Goal: Information Seeking & Learning: Find specific fact

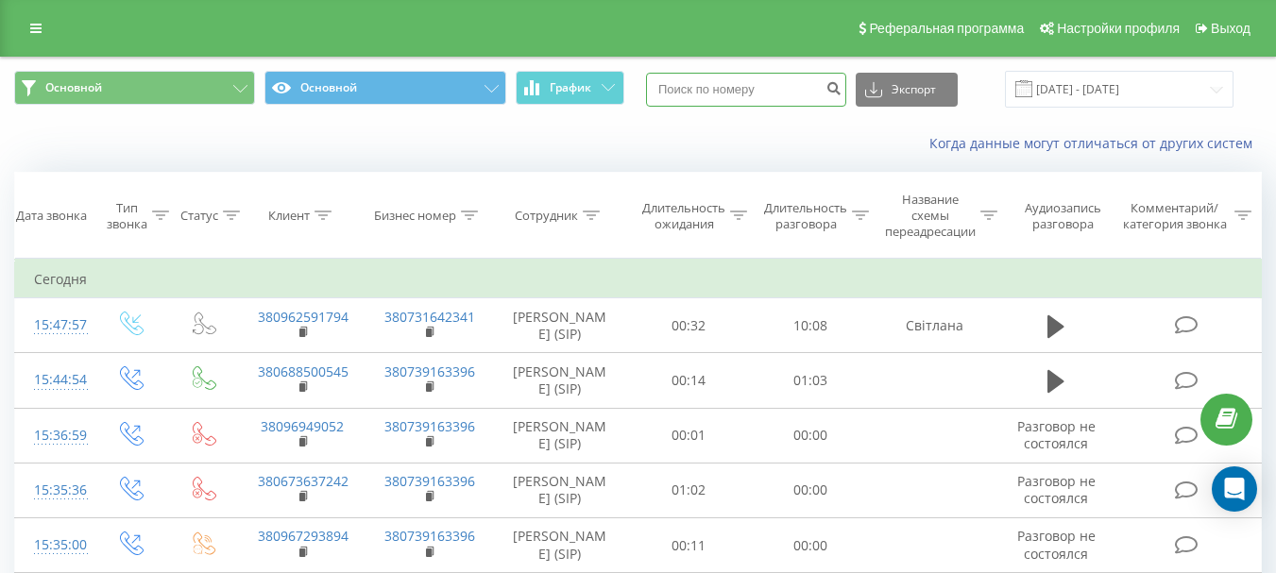
click at [705, 94] on input at bounding box center [746, 90] width 200 height 34
type input "380504565359"
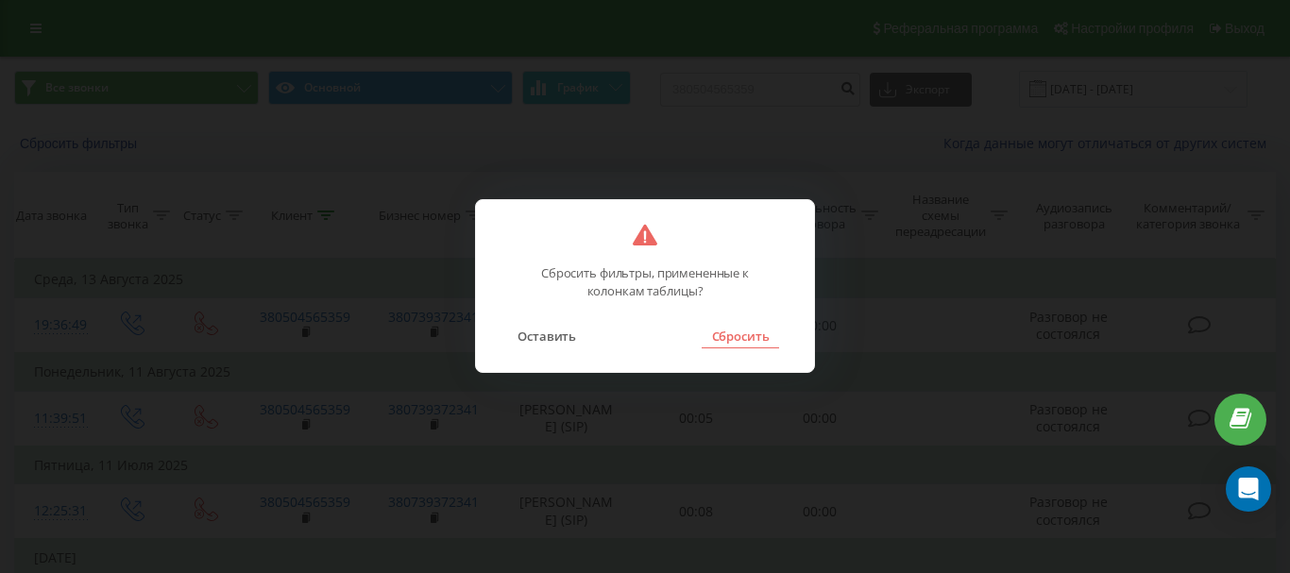
click at [755, 337] on button "Сбросить" at bounding box center [740, 336] width 77 height 25
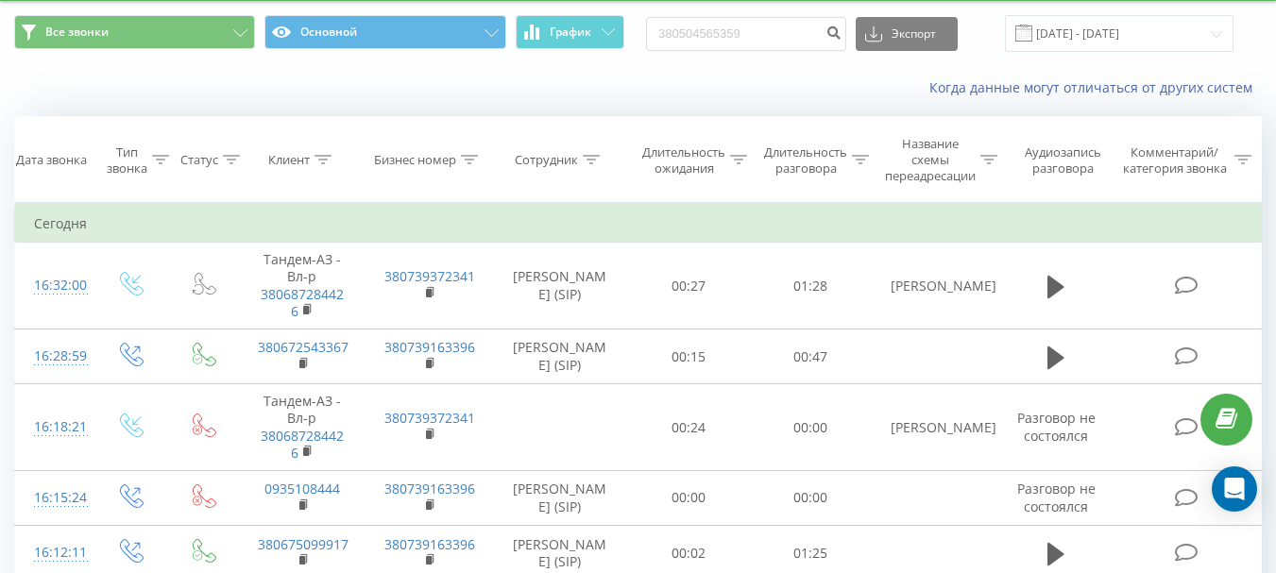
scroll to position [76, 0]
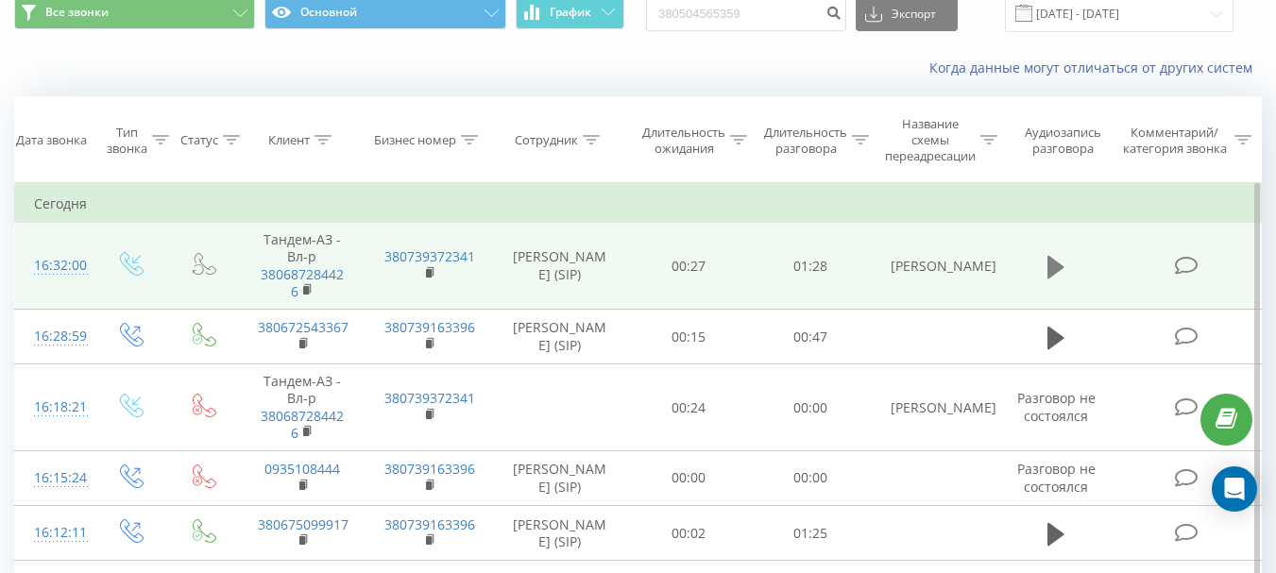
click at [1053, 266] on icon at bounding box center [1056, 266] width 17 height 23
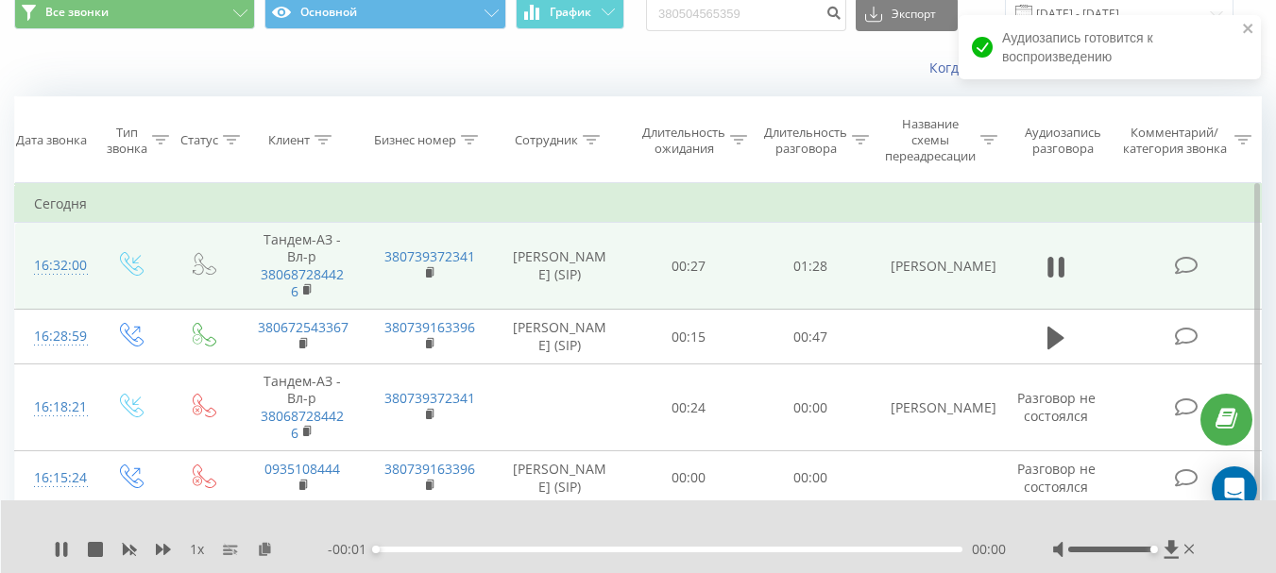
drag, startPoint x: 1116, startPoint y: 550, endPoint x: 1289, endPoint y: 582, distance: 176.7
click at [1275, 498] on html "atpost.net.ua 380504565359 Проекты atpost.net.ua Дашборд Центр обращений Журнал…" at bounding box center [638, 210] width 1276 height 573
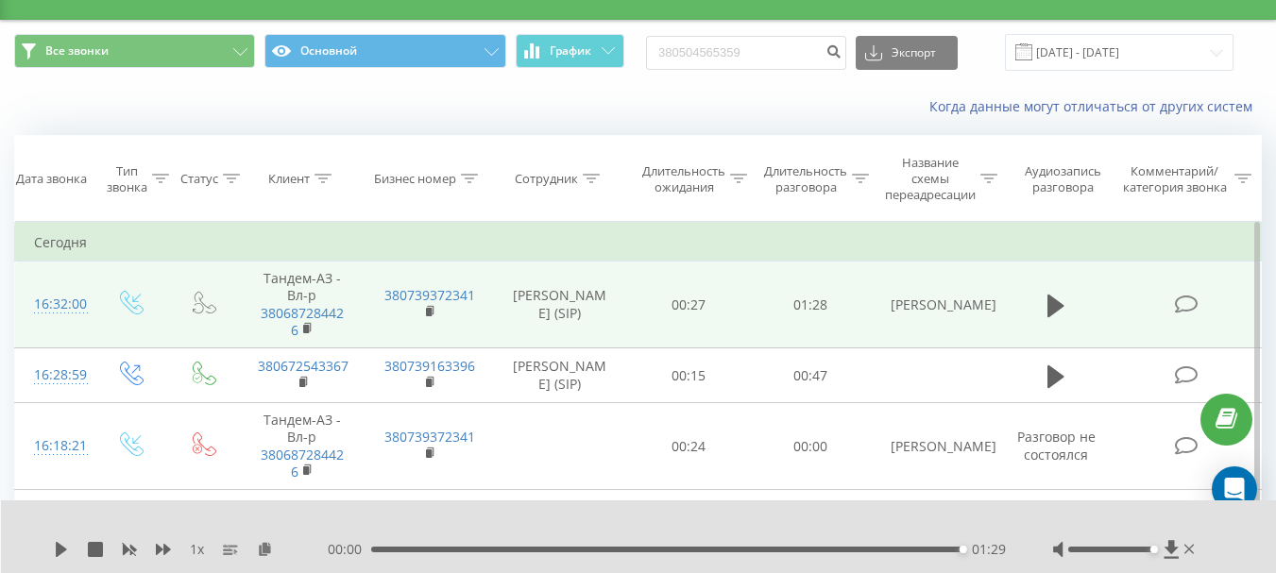
scroll to position [0, 0]
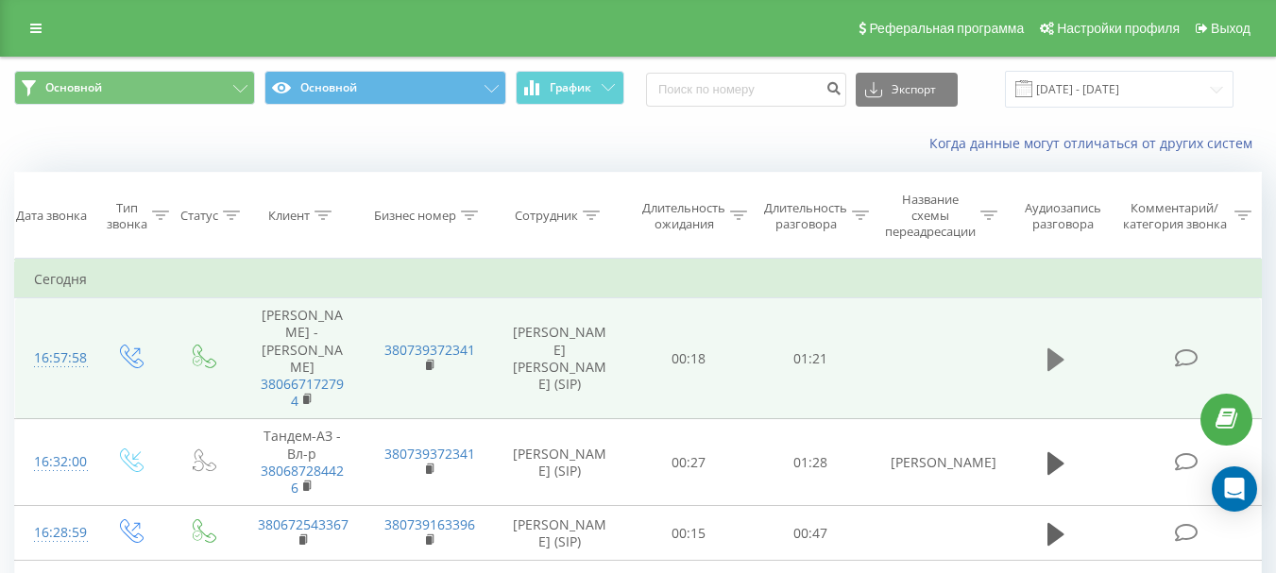
click at [1052, 349] on icon at bounding box center [1056, 360] width 17 height 23
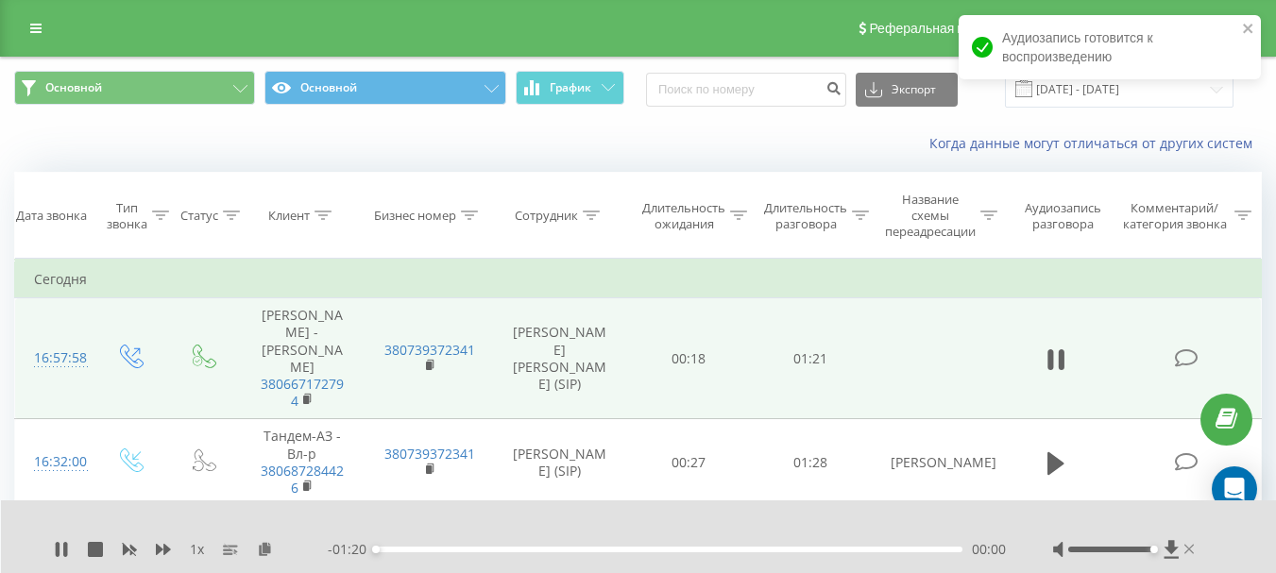
drag, startPoint x: 1114, startPoint y: 547, endPoint x: 1185, endPoint y: 552, distance: 71.9
click at [1185, 552] on div at bounding box center [1125, 549] width 145 height 19
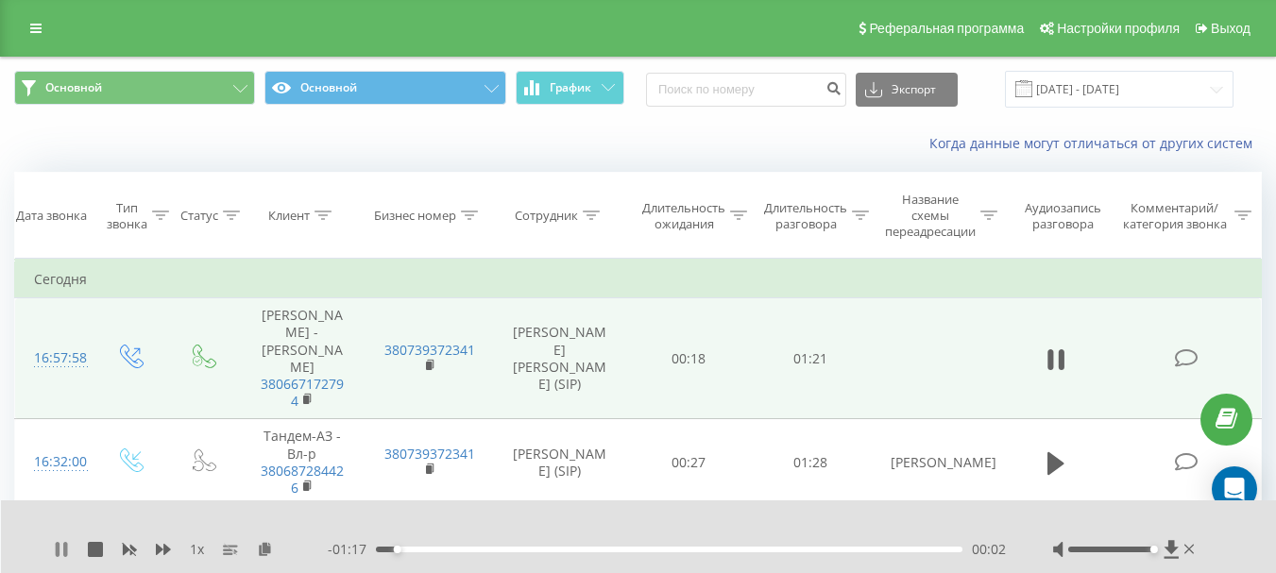
click at [54, 547] on icon at bounding box center [61, 549] width 15 height 15
click at [57, 552] on icon at bounding box center [61, 549] width 11 height 15
drag, startPoint x: 419, startPoint y: 549, endPoint x: 322, endPoint y: 549, distance: 97.3
click at [322, 549] on div "1 x - 01:20 00:00 00:00" at bounding box center [626, 549] width 1145 height 19
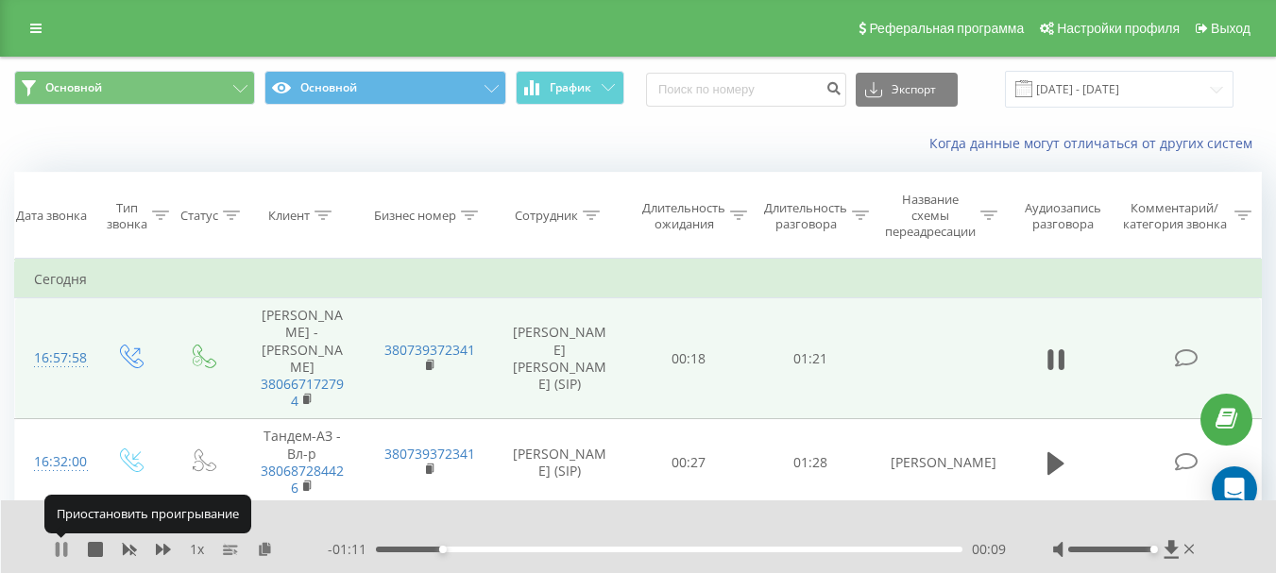
click at [65, 550] on icon at bounding box center [65, 549] width 4 height 15
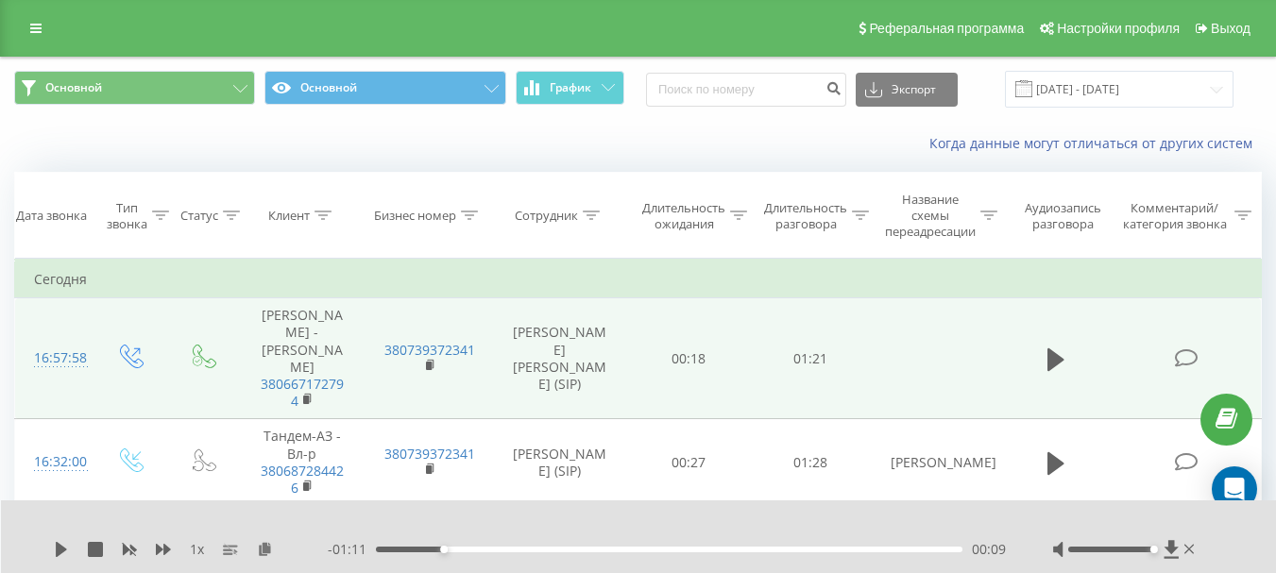
click at [420, 552] on div "00:09" at bounding box center [669, 550] width 587 height 6
click at [62, 548] on icon at bounding box center [61, 549] width 11 height 15
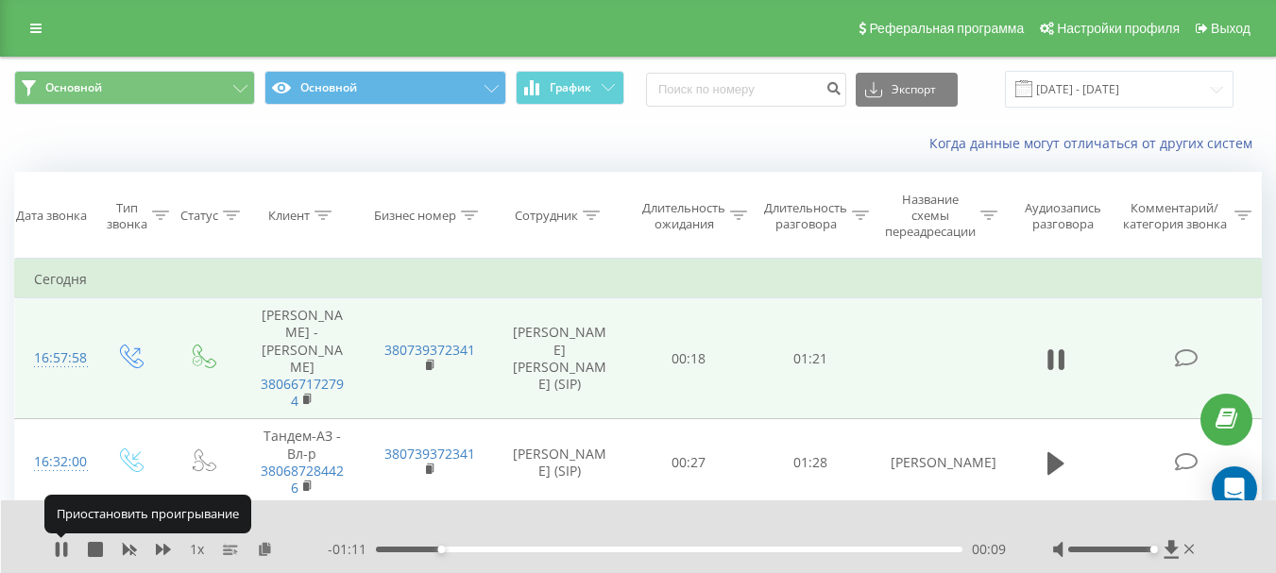
click at [62, 548] on icon at bounding box center [61, 549] width 15 height 15
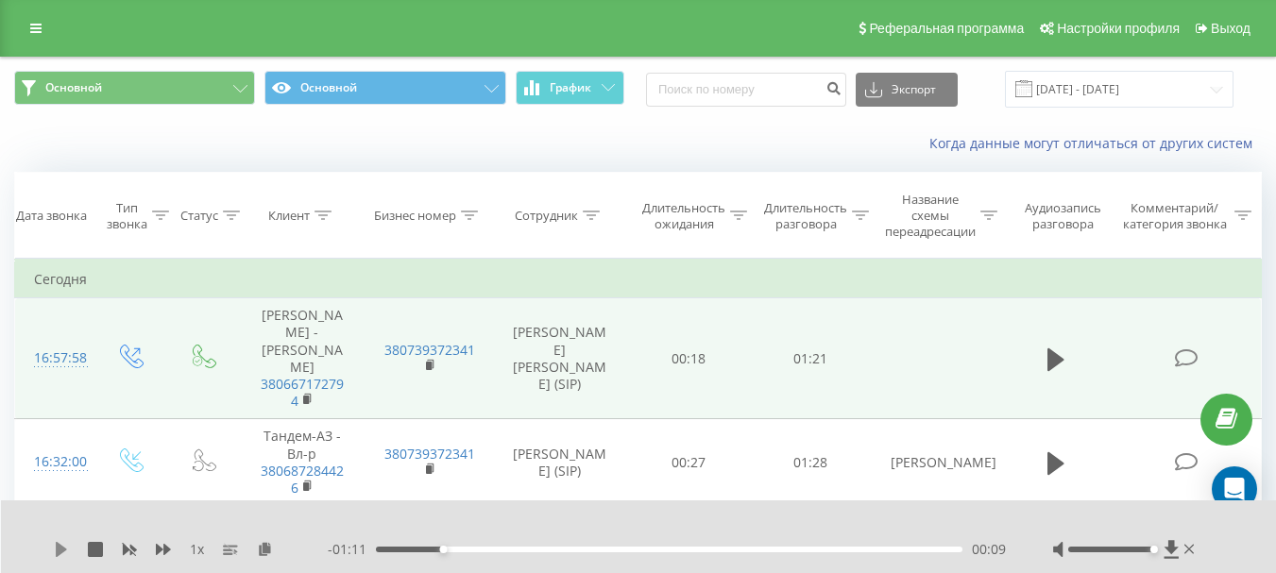
click at [60, 545] on icon at bounding box center [61, 549] width 11 height 15
click at [433, 549] on div "00:07" at bounding box center [669, 550] width 587 height 6
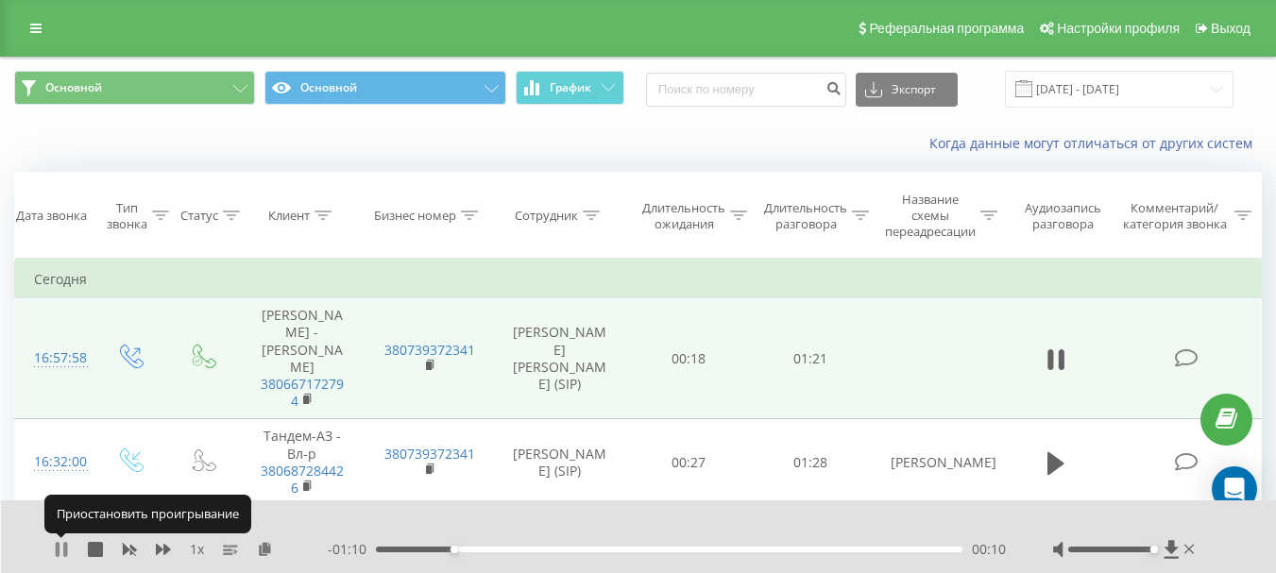
click at [61, 543] on icon at bounding box center [61, 549] width 15 height 15
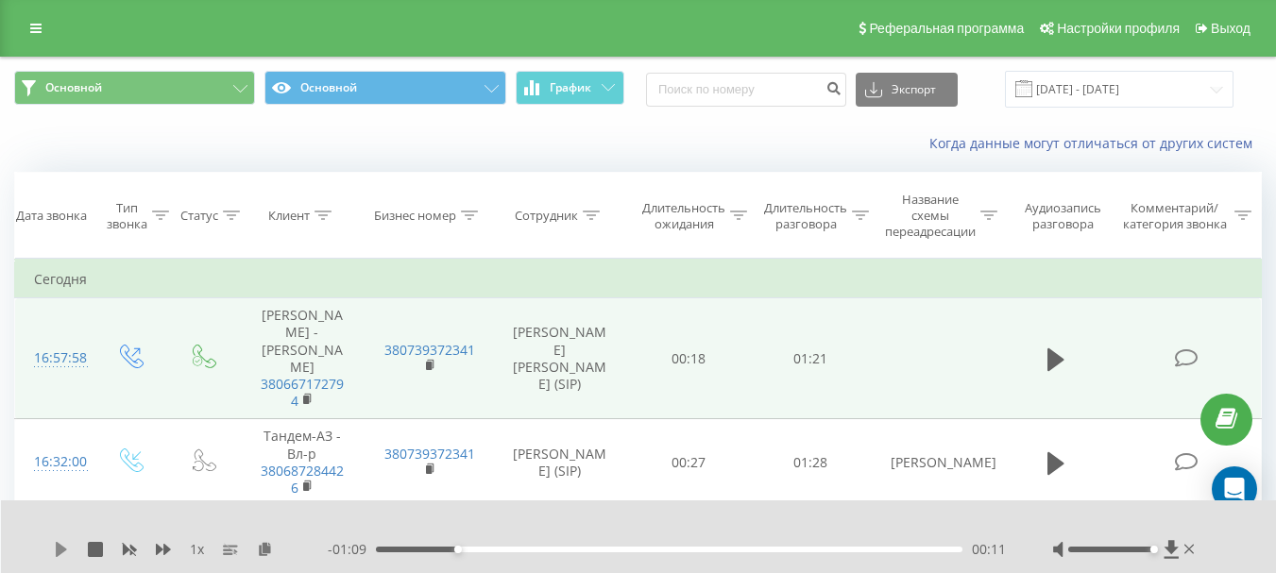
click at [59, 544] on icon at bounding box center [61, 549] width 11 height 15
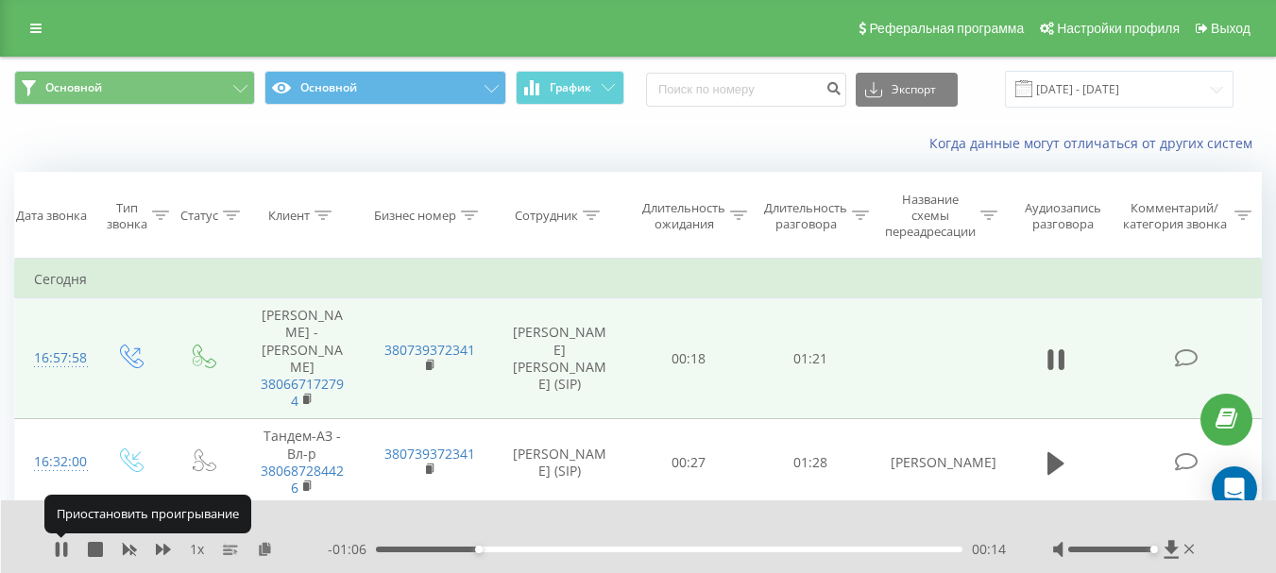
click at [59, 544] on icon at bounding box center [58, 549] width 4 height 15
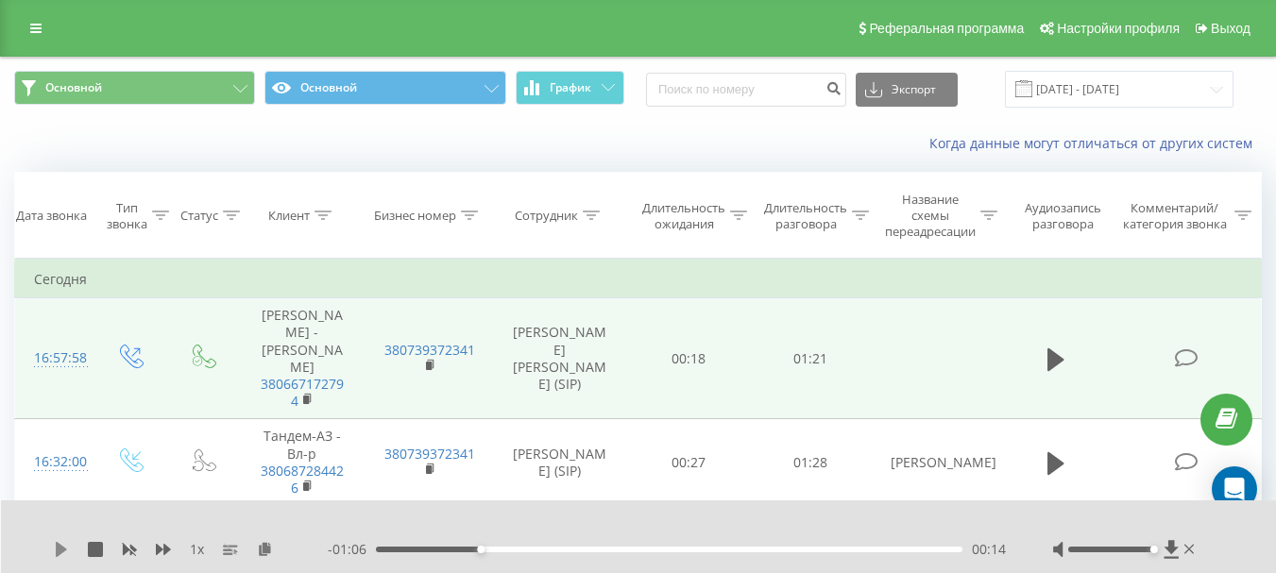
click at [66, 546] on icon at bounding box center [61, 549] width 15 height 15
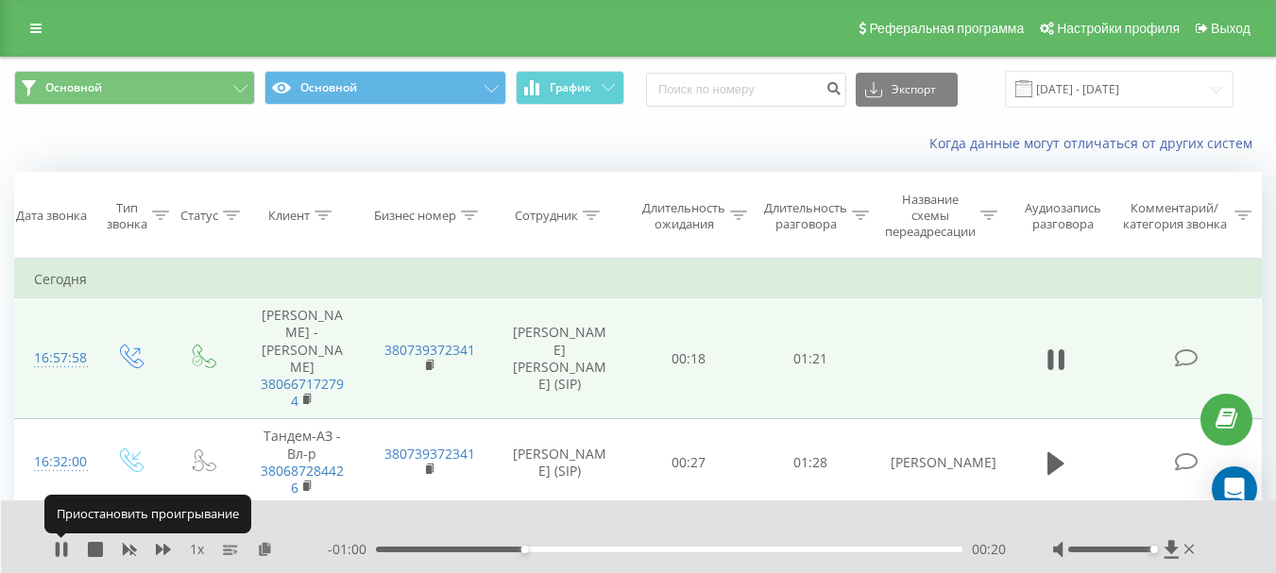
click at [66, 546] on icon at bounding box center [65, 549] width 4 height 15
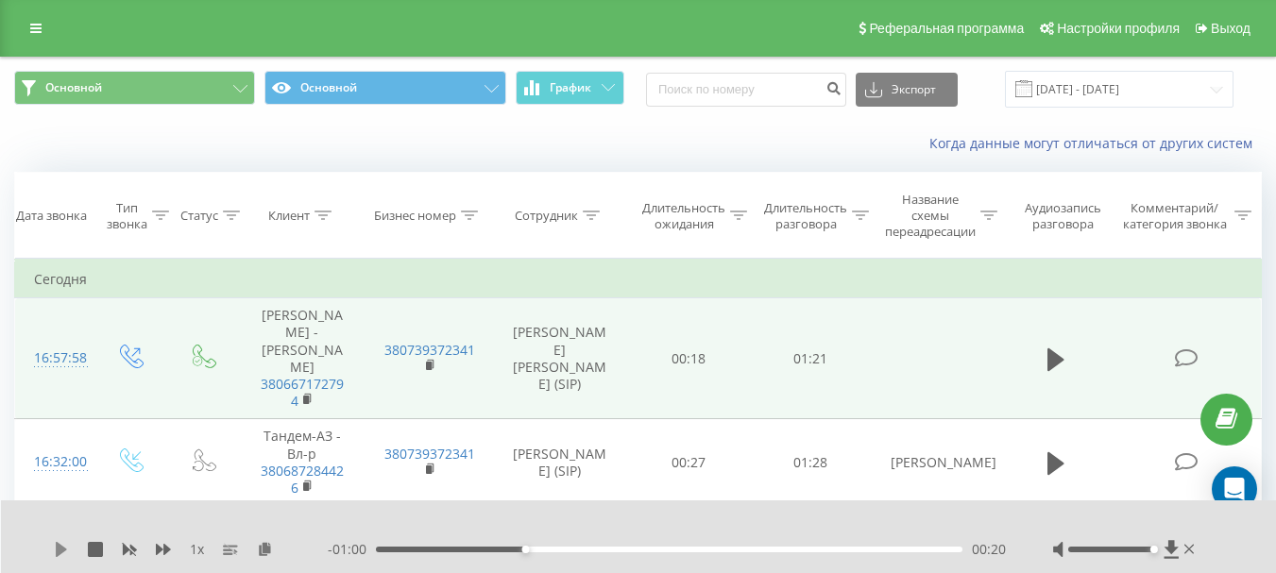
click at [62, 547] on icon at bounding box center [61, 549] width 11 height 15
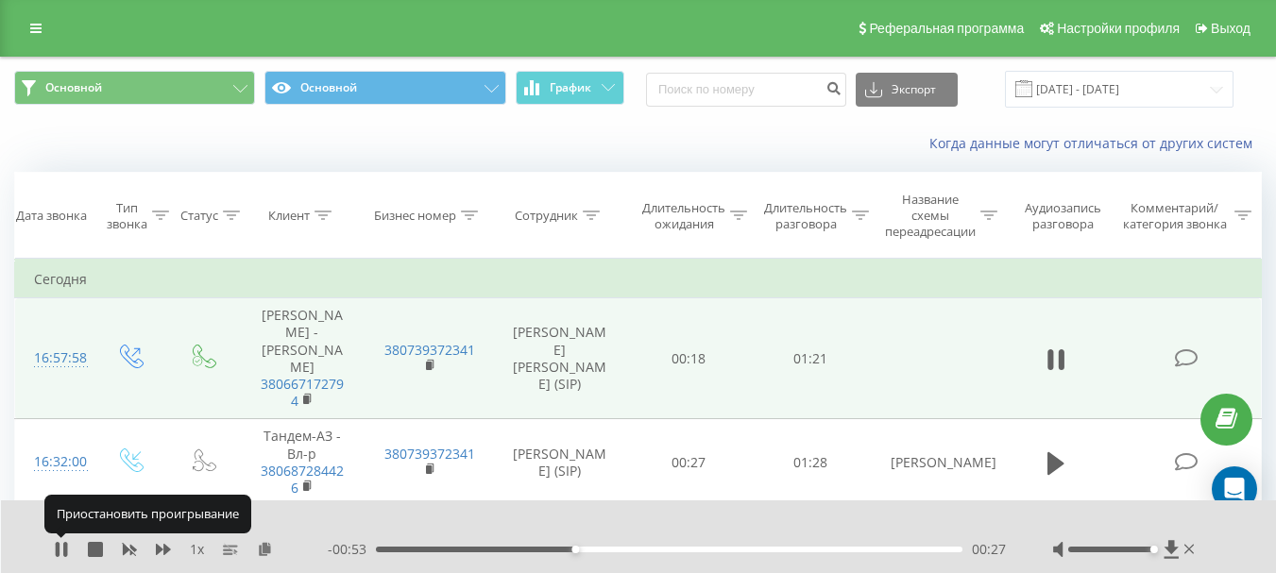
click at [62, 547] on icon at bounding box center [61, 549] width 15 height 15
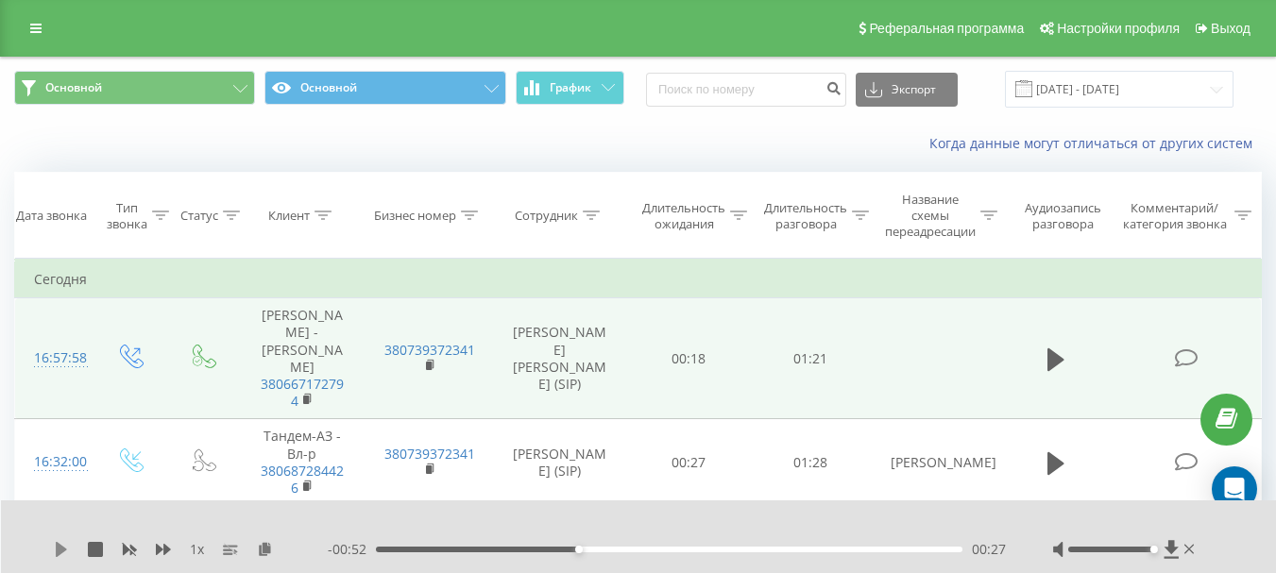
click at [62, 546] on icon at bounding box center [61, 549] width 15 height 15
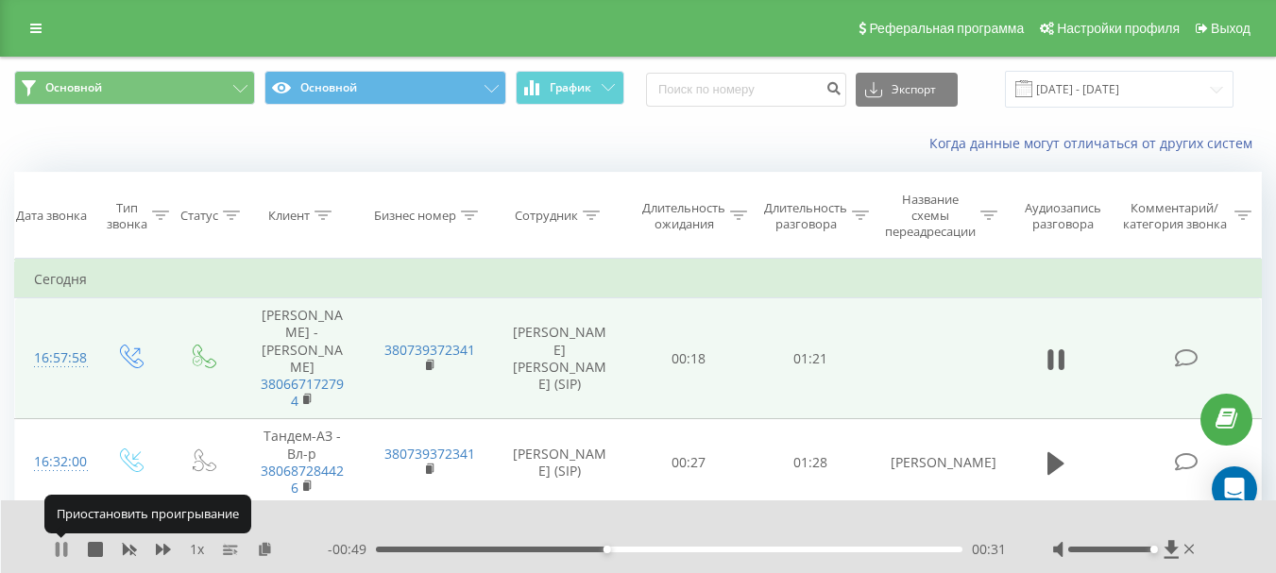
click at [61, 546] on icon at bounding box center [61, 549] width 15 height 15
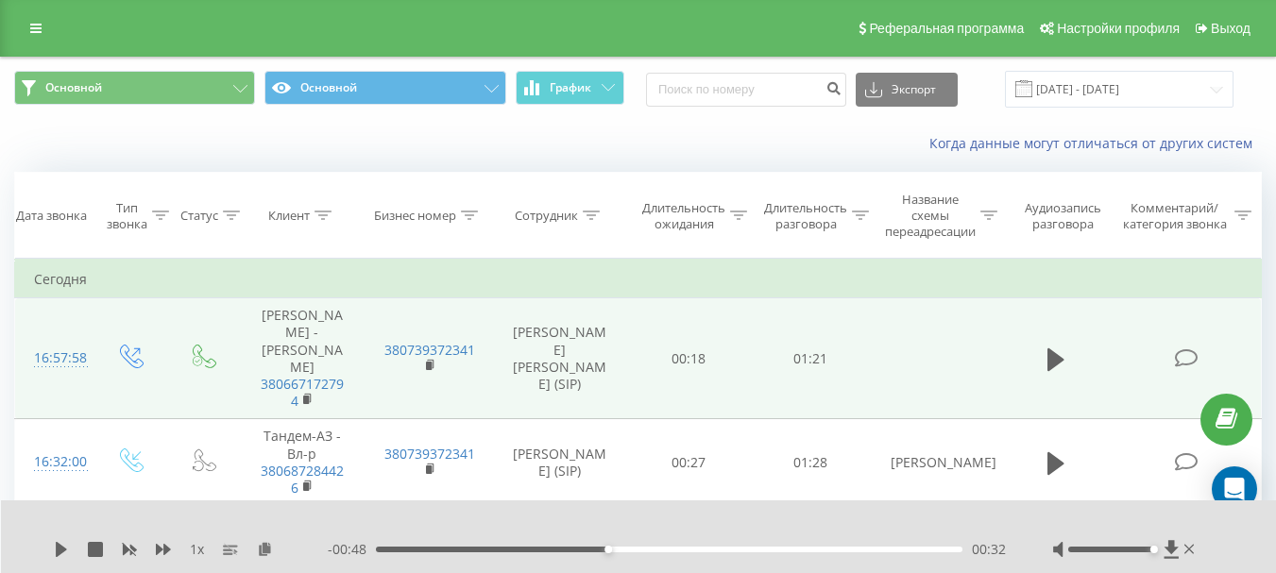
click at [69, 544] on div "1 x" at bounding box center [191, 549] width 274 height 19
click at [60, 548] on icon at bounding box center [61, 549] width 11 height 15
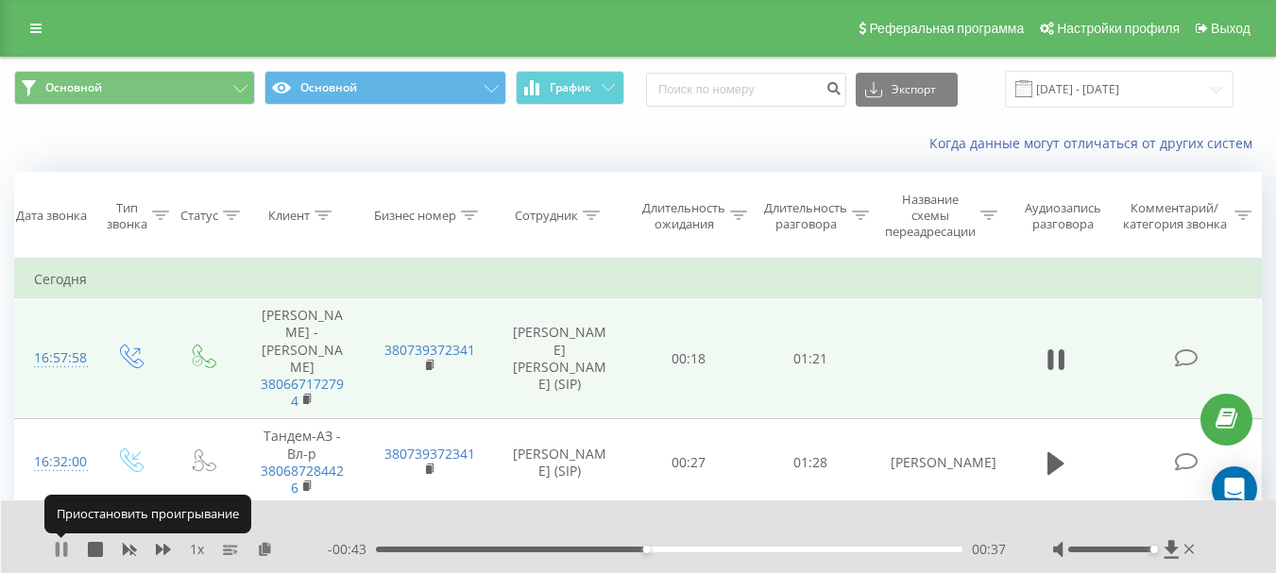
click at [59, 548] on icon at bounding box center [58, 549] width 4 height 15
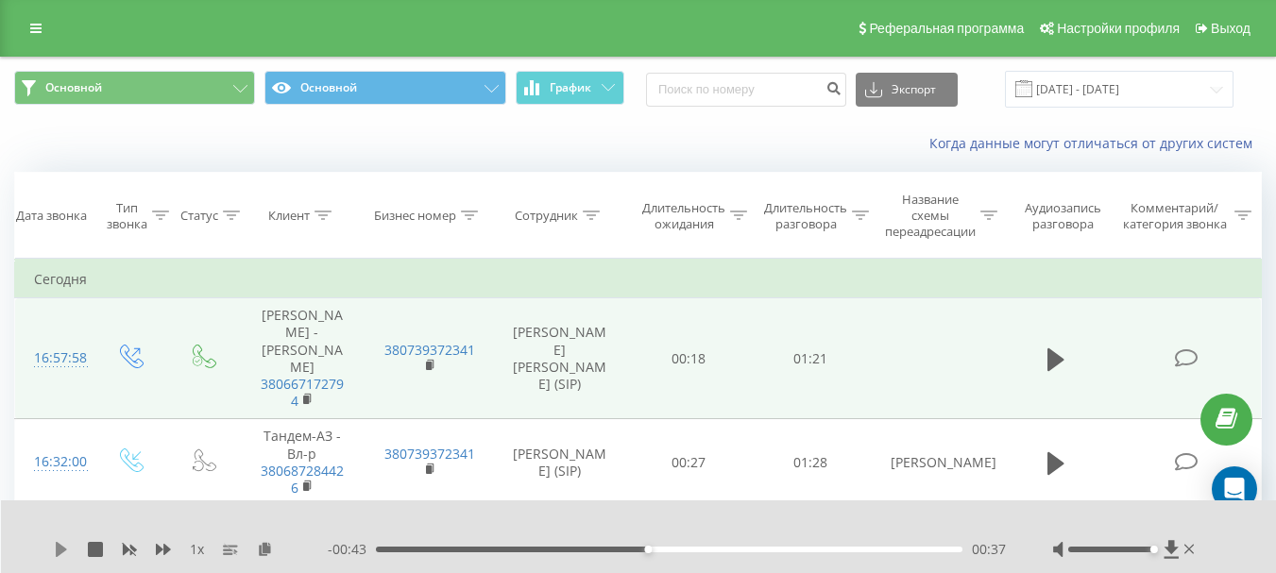
click at [56, 542] on icon at bounding box center [61, 549] width 15 height 15
click at [56, 540] on div "1 x" at bounding box center [191, 549] width 274 height 19
click at [67, 544] on icon at bounding box center [65, 549] width 4 height 15
click at [53, 544] on div "1 x - 00:36 00:44 00:44" at bounding box center [639, 537] width 1276 height 73
click at [61, 543] on icon at bounding box center [61, 549] width 15 height 15
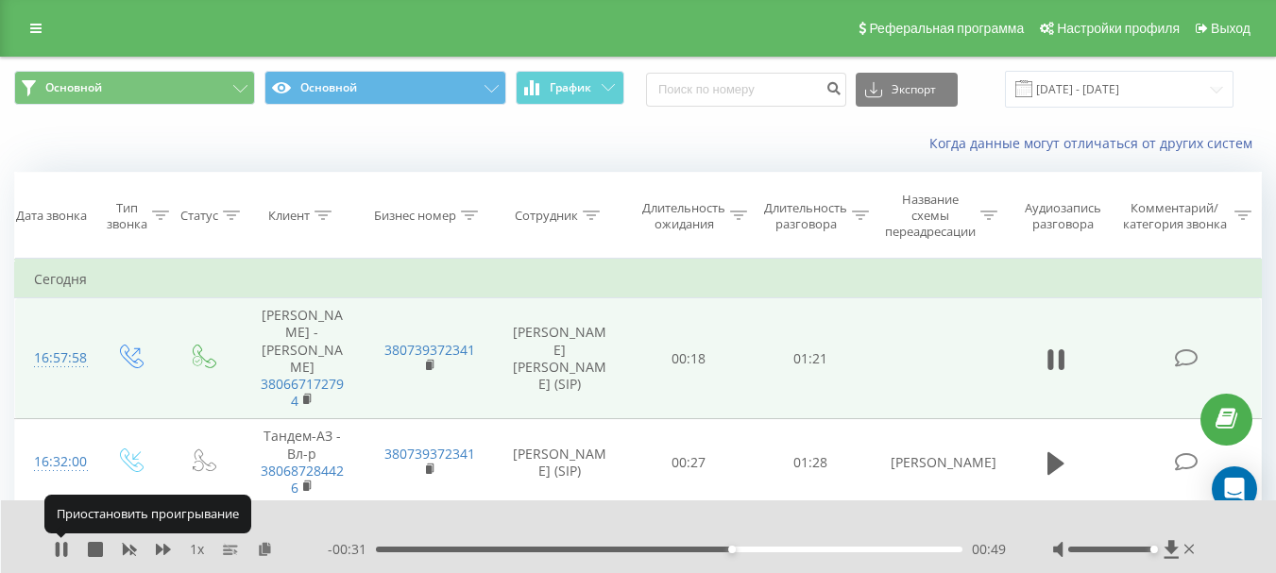
click at [61, 543] on icon at bounding box center [61, 549] width 15 height 15
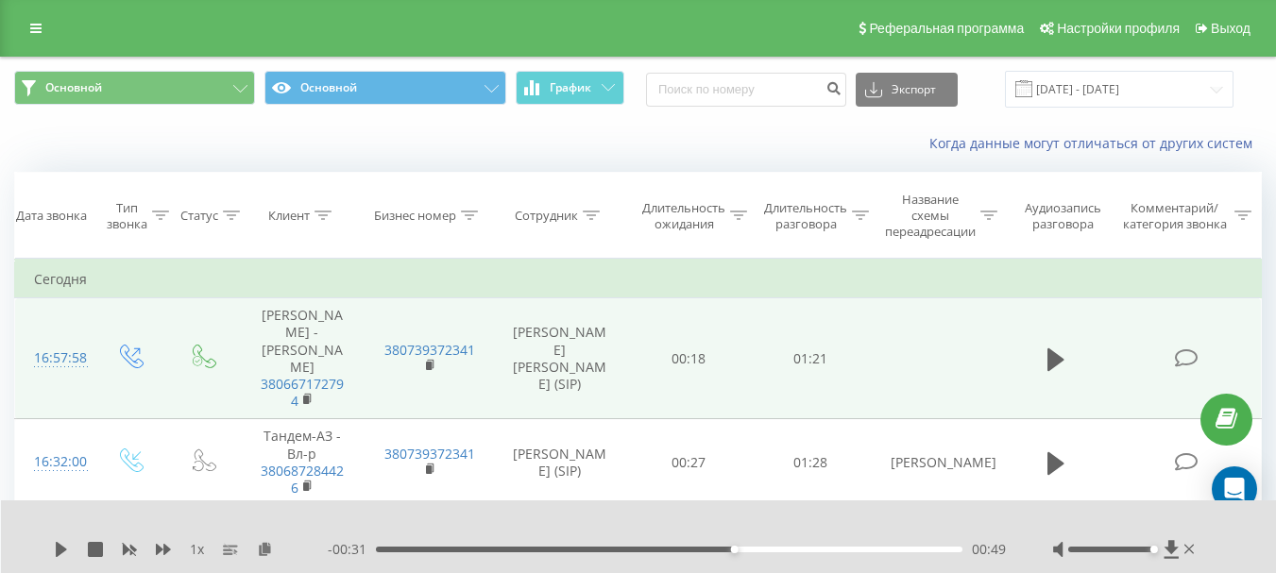
click at [51, 553] on div "1 x - 00:31 00:49 00:49" at bounding box center [639, 537] width 1276 height 73
click at [57, 552] on icon at bounding box center [61, 549] width 11 height 15
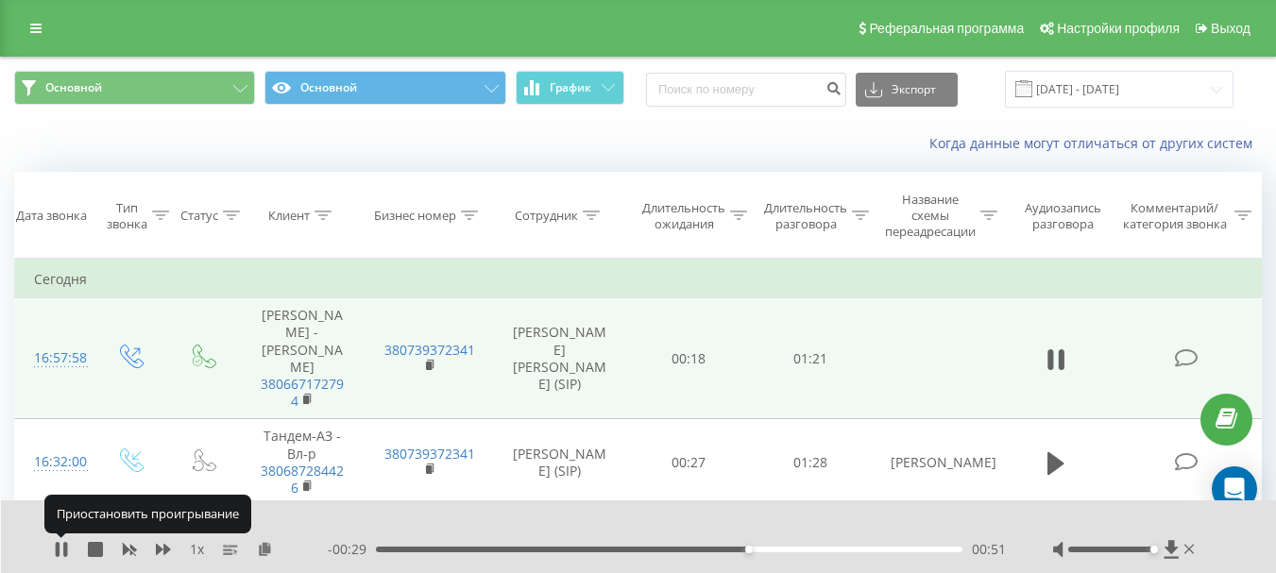
click at [57, 552] on icon at bounding box center [58, 549] width 4 height 15
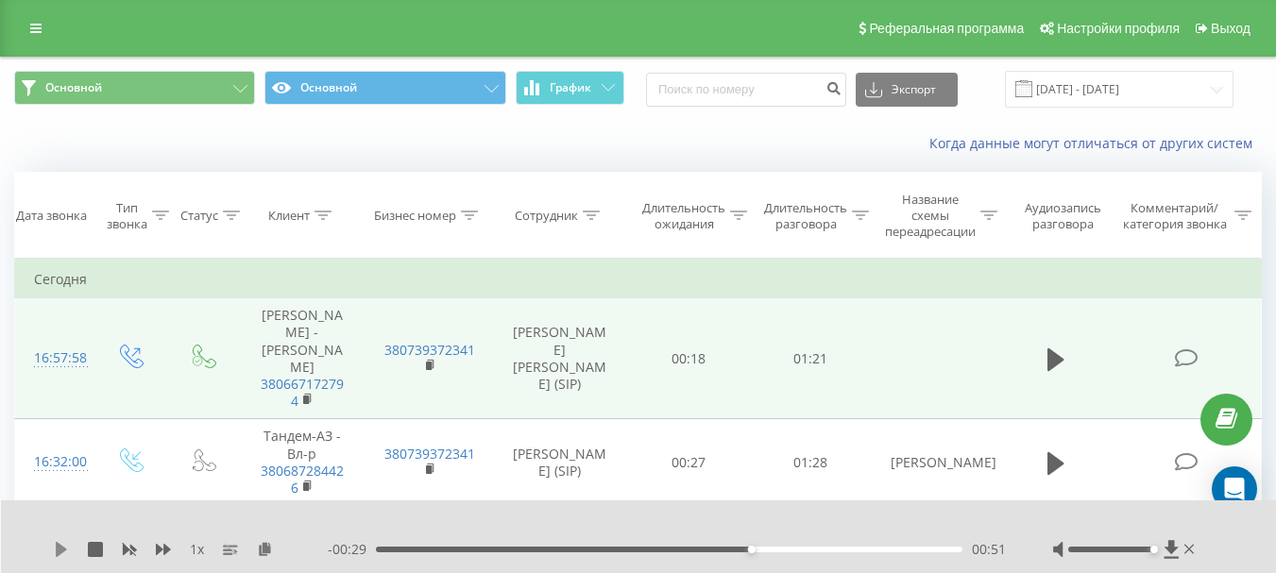
click at [56, 545] on icon at bounding box center [61, 549] width 15 height 15
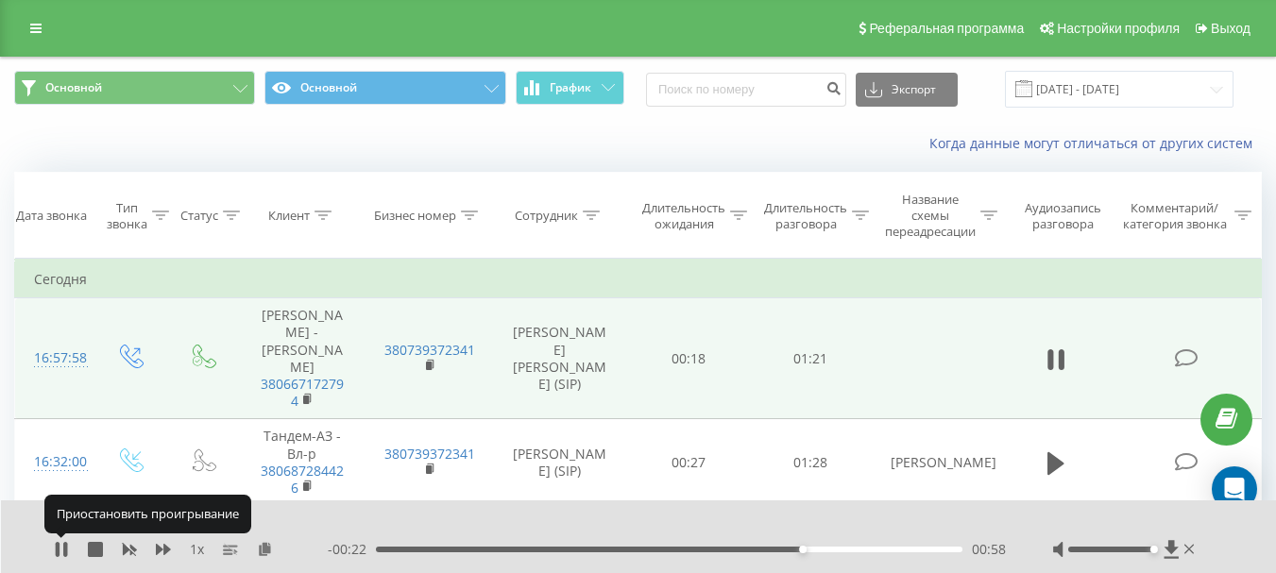
click at [56, 545] on icon at bounding box center [58, 549] width 4 height 15
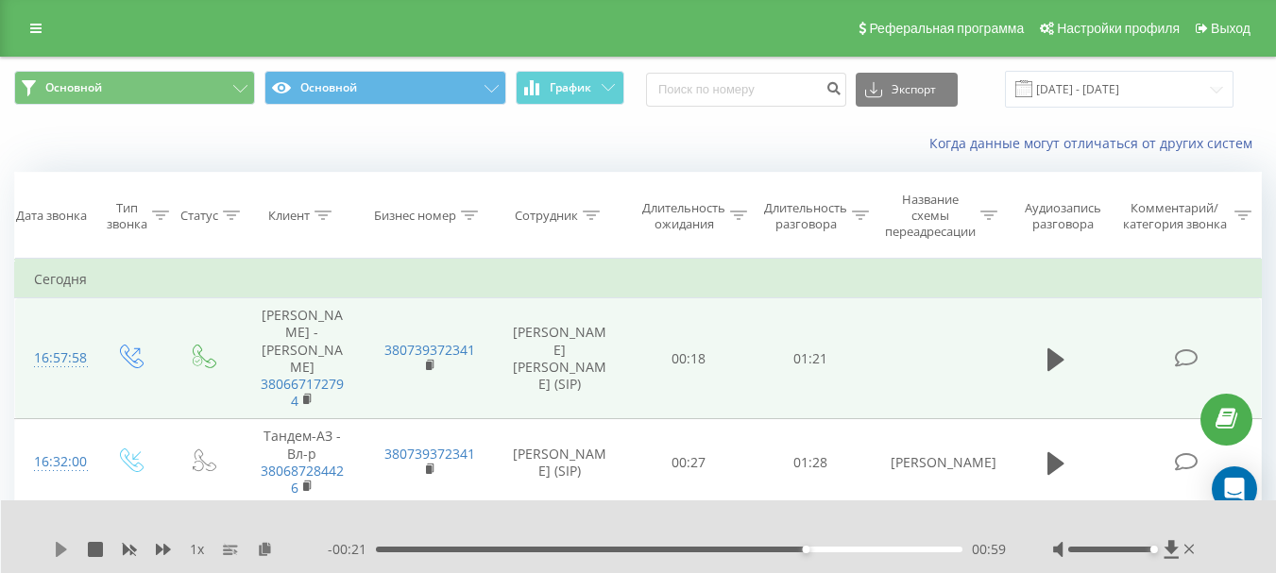
click at [65, 544] on icon at bounding box center [61, 549] width 15 height 15
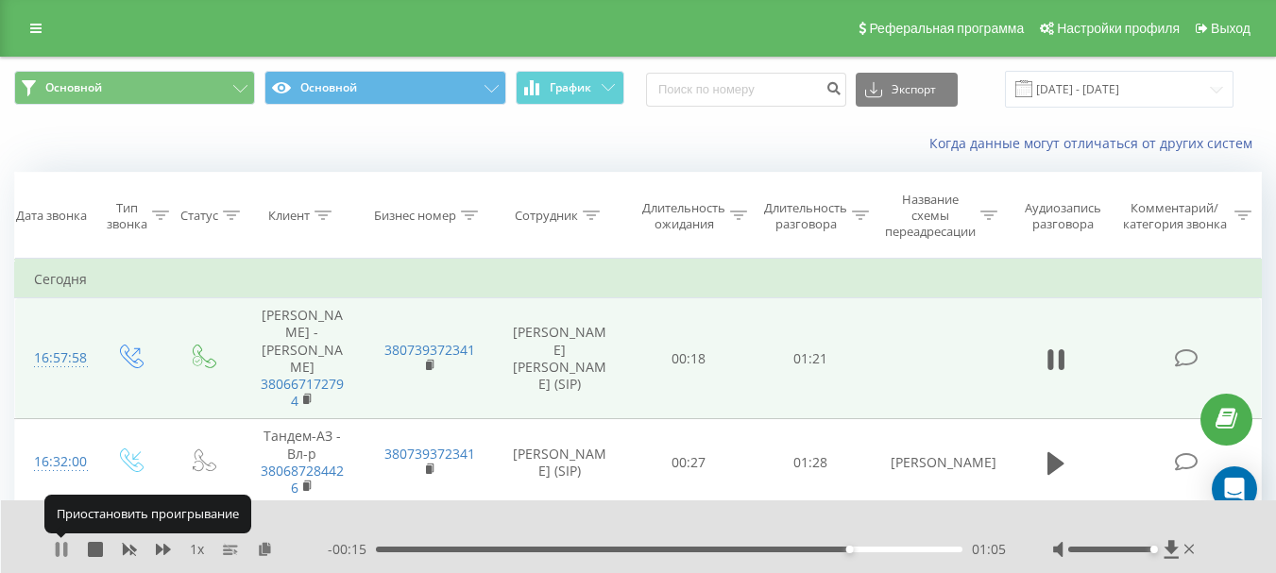
click at [65, 543] on icon at bounding box center [65, 549] width 4 height 15
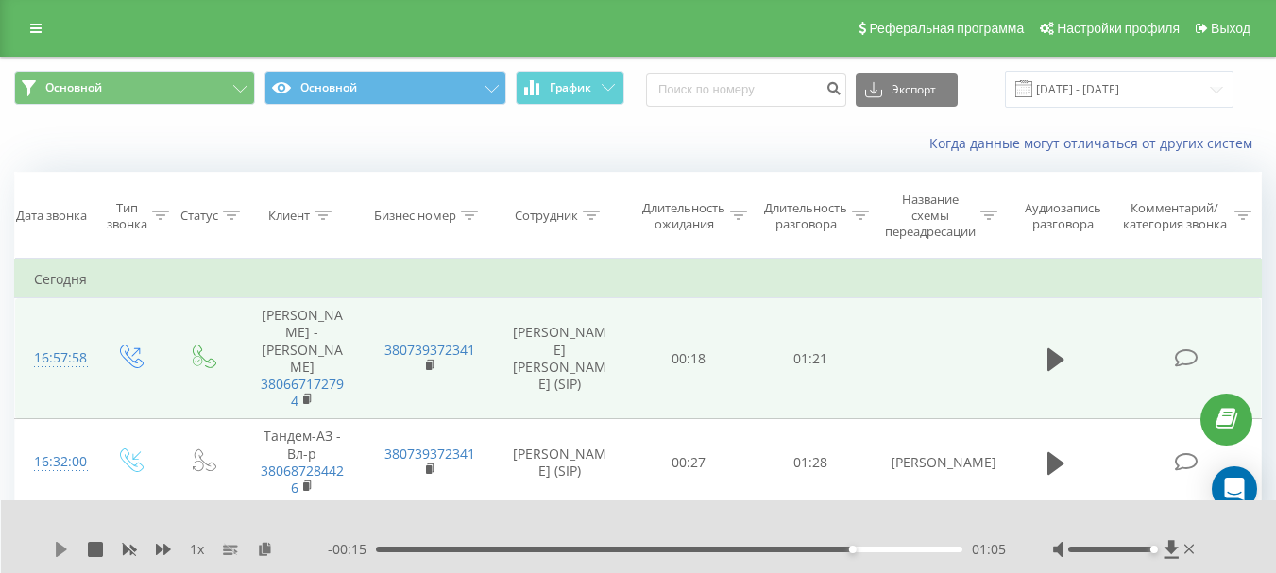
click at [58, 550] on icon at bounding box center [61, 549] width 11 height 15
click at [845, 548] on div "01:07" at bounding box center [669, 550] width 587 height 6
click at [842, 549] on div "01:07" at bounding box center [669, 550] width 587 height 6
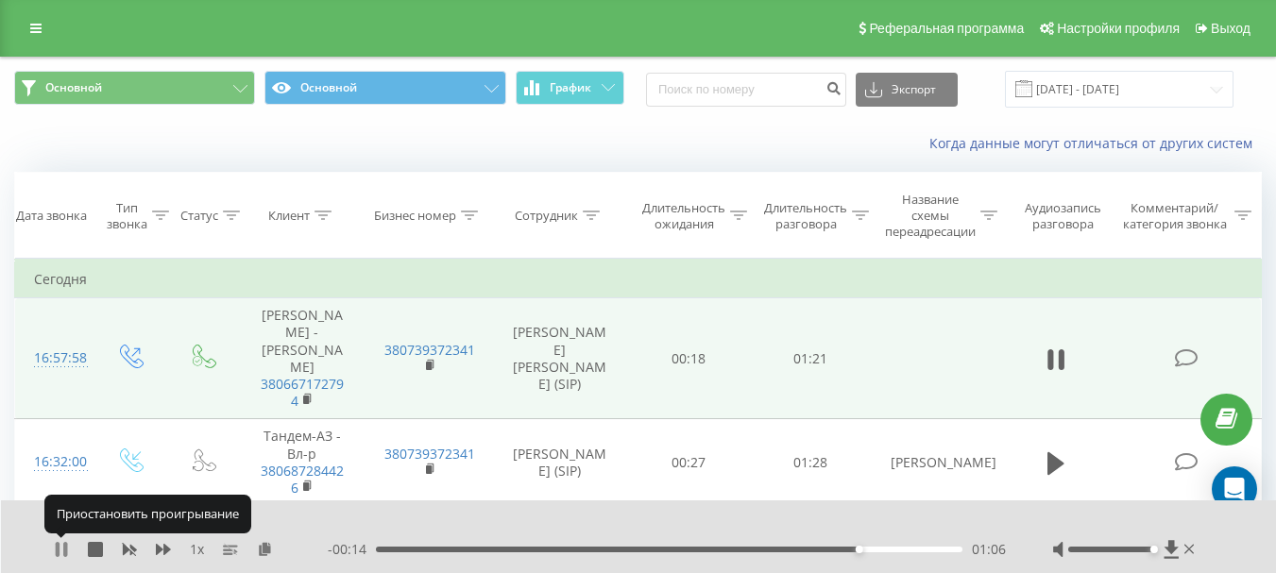
click at [59, 549] on icon at bounding box center [58, 549] width 4 height 15
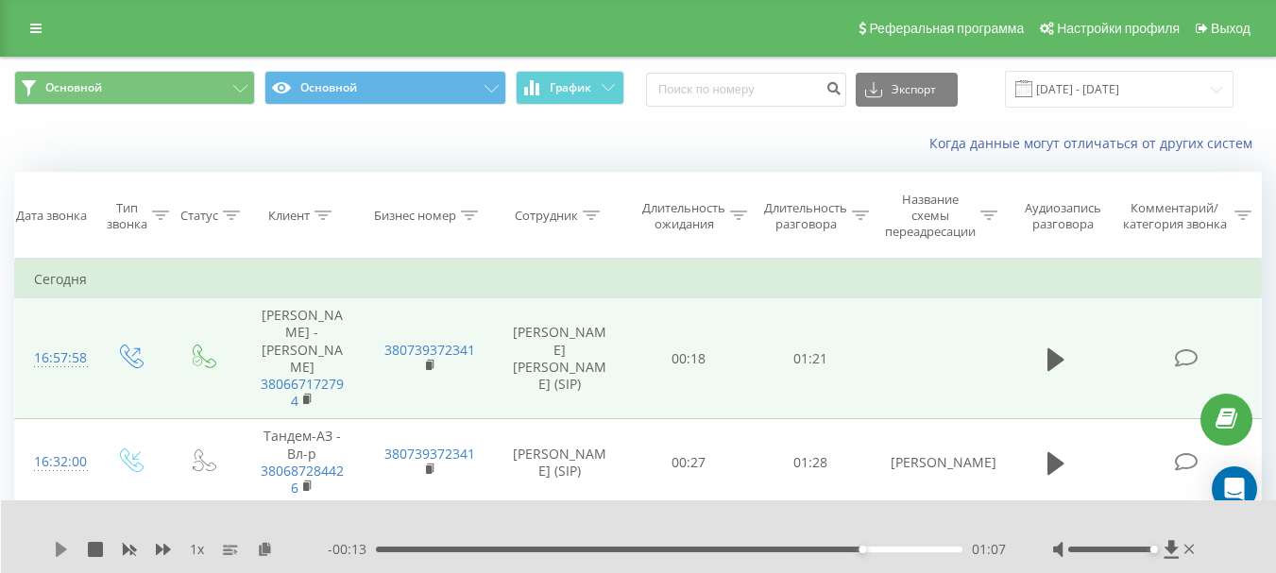
click at [61, 543] on icon at bounding box center [61, 549] width 15 height 15
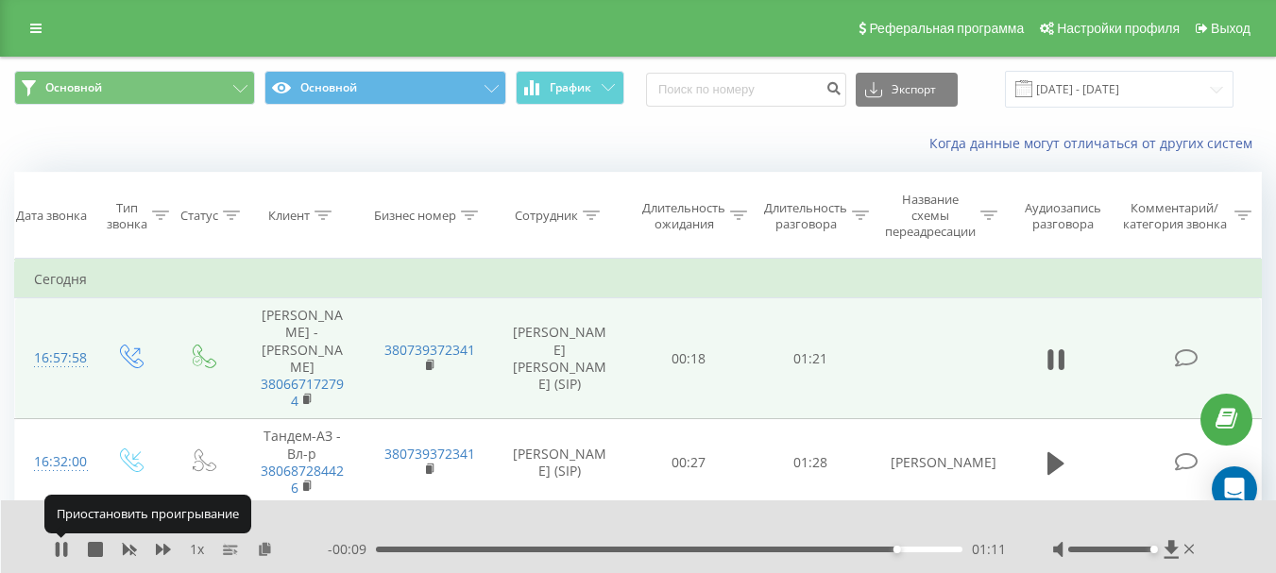
click at [61, 543] on icon at bounding box center [61, 549] width 15 height 15
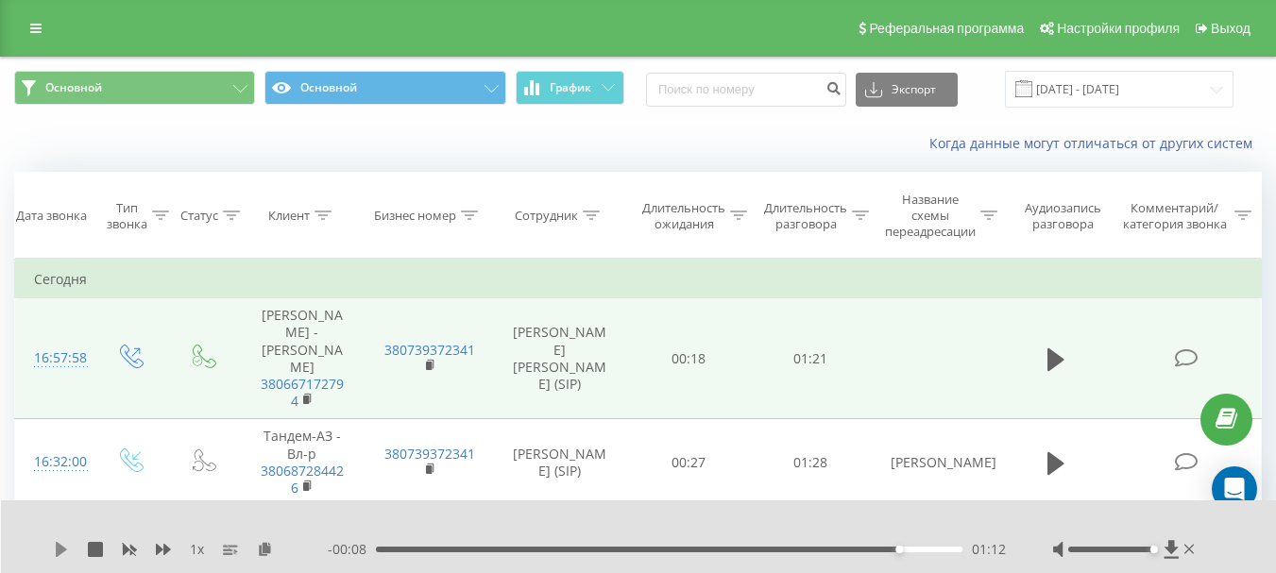
click at [60, 551] on icon at bounding box center [61, 549] width 11 height 15
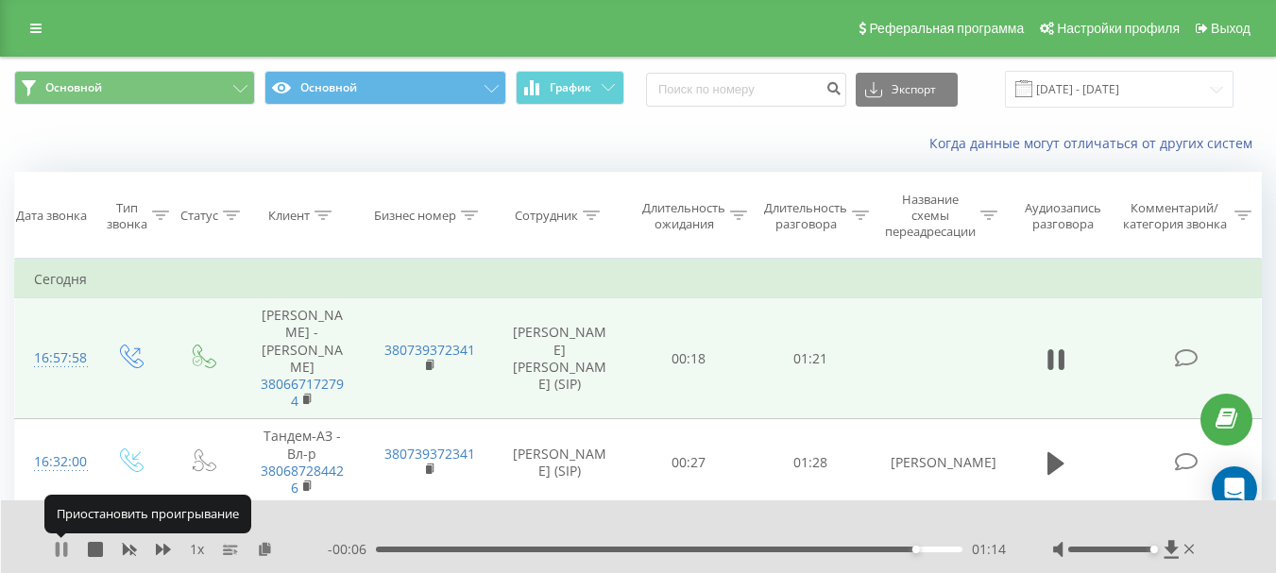
click at [60, 552] on icon at bounding box center [61, 549] width 15 height 15
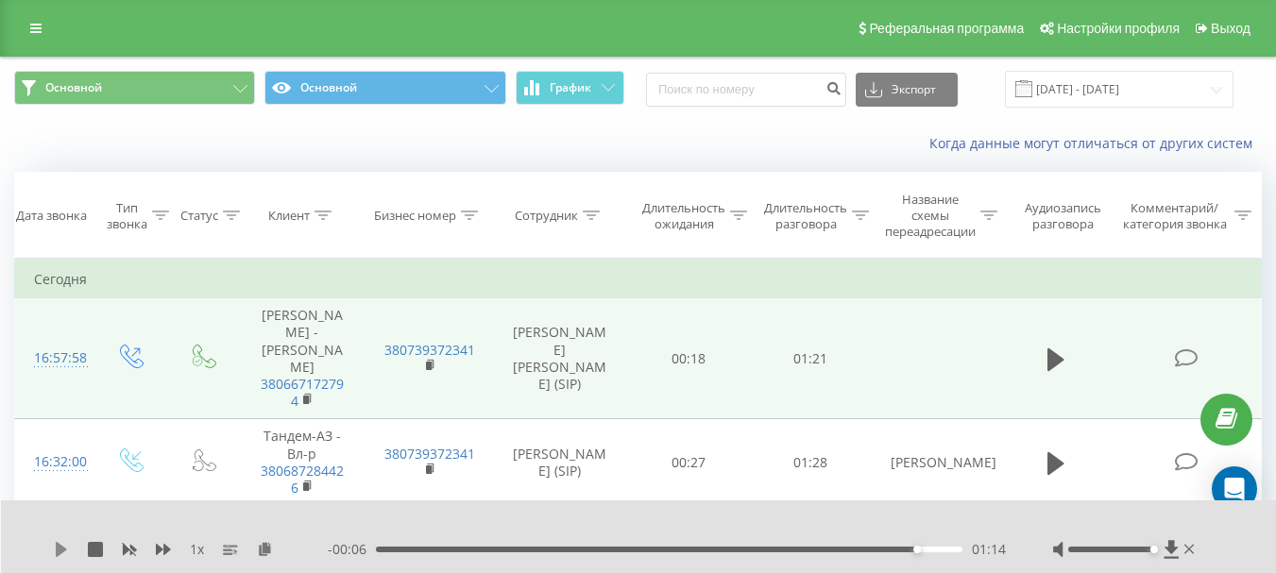
click at [64, 549] on icon at bounding box center [61, 549] width 11 height 15
click at [62, 544] on icon at bounding box center [61, 549] width 15 height 15
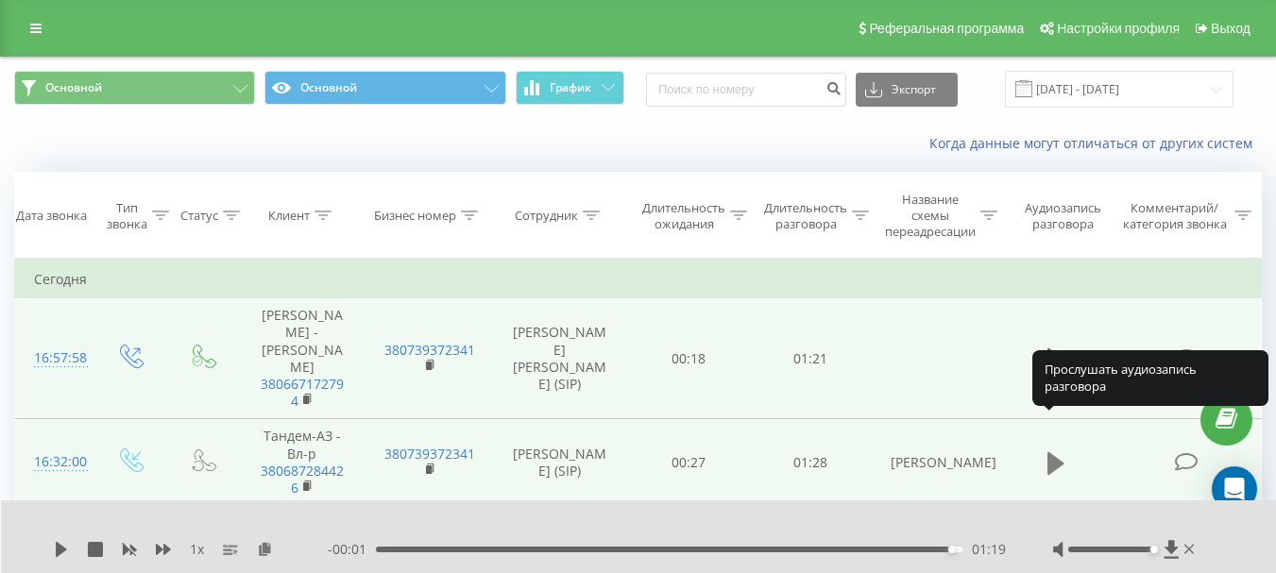
click at [1057, 452] on icon at bounding box center [1056, 463] width 17 height 23
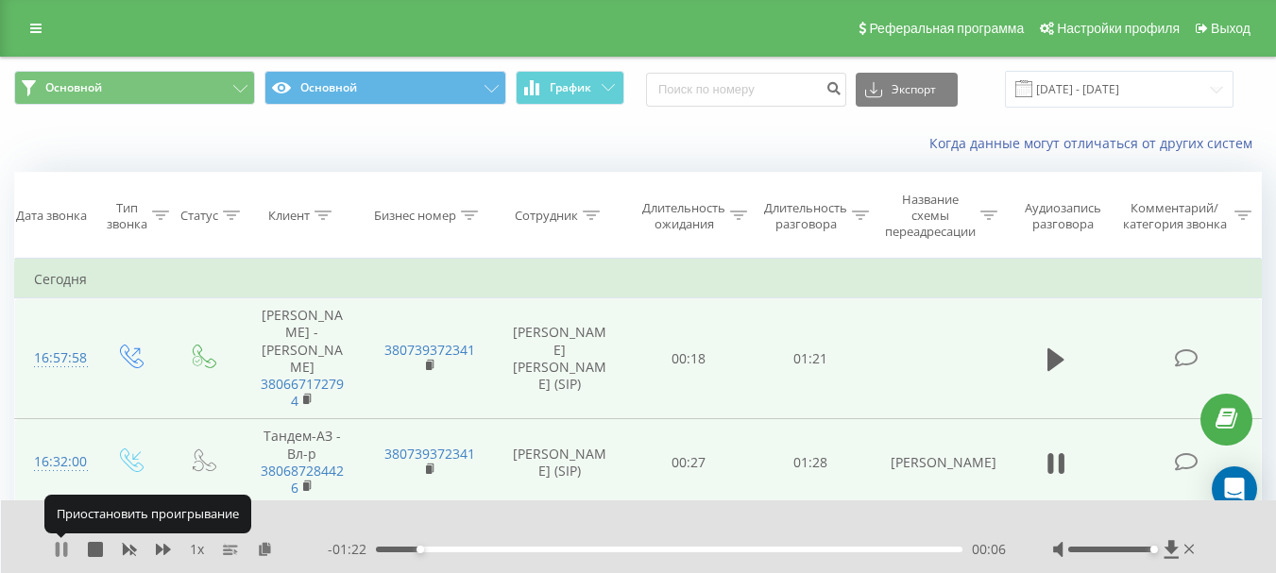
click at [61, 546] on icon at bounding box center [61, 549] width 15 height 15
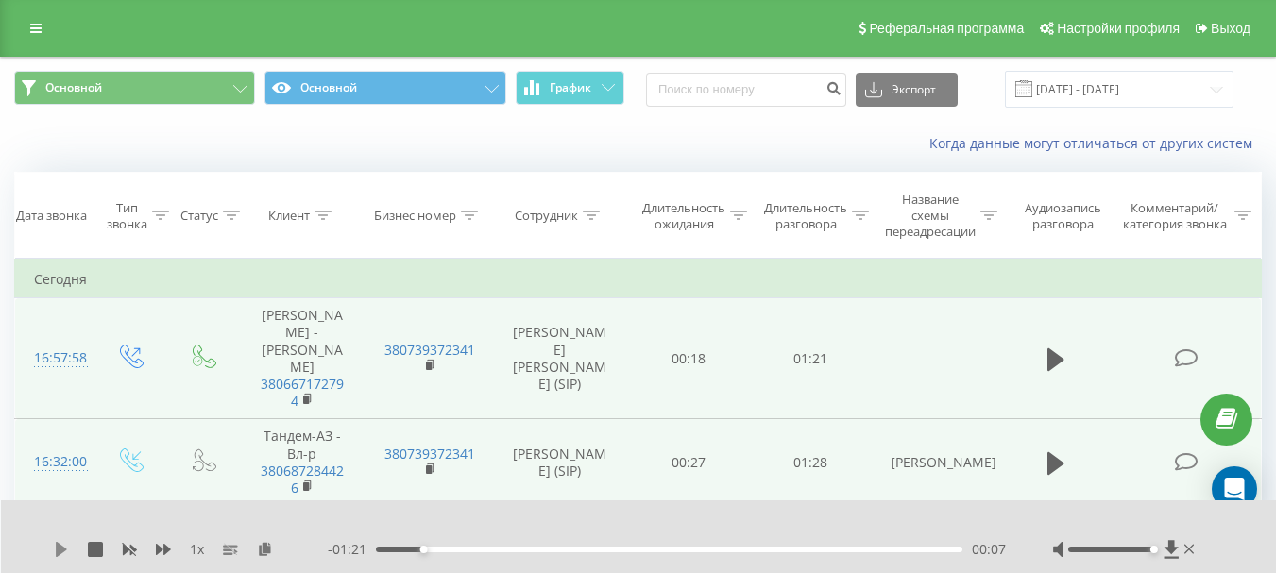
click at [60, 549] on icon at bounding box center [61, 549] width 11 height 15
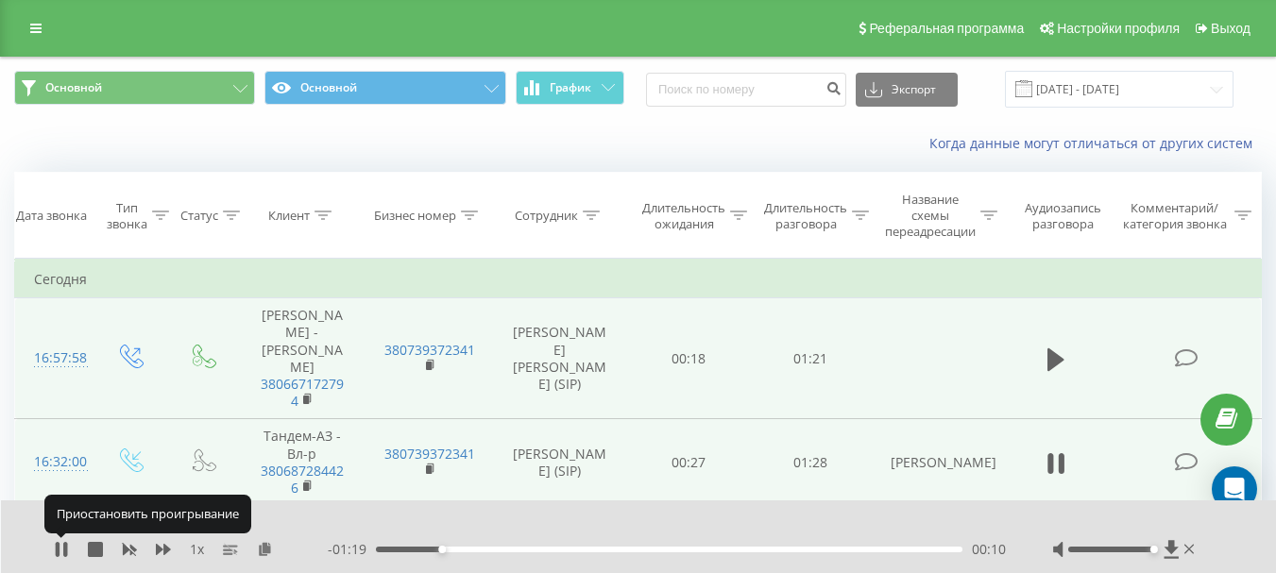
click at [60, 549] on icon at bounding box center [58, 549] width 4 height 15
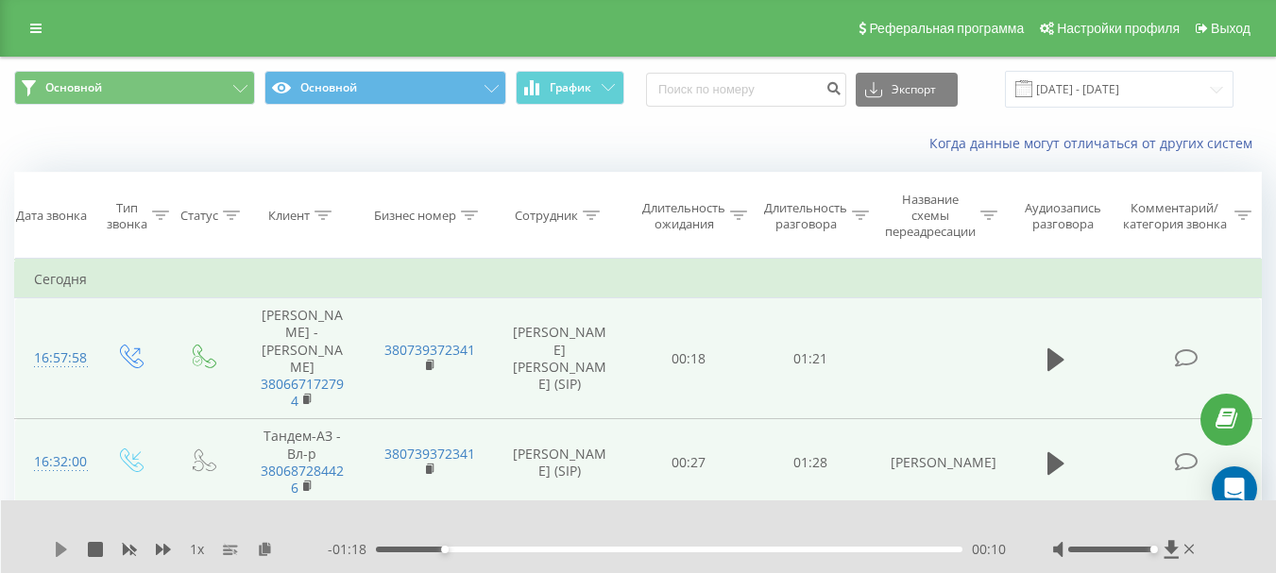
click at [63, 548] on icon at bounding box center [61, 549] width 11 height 15
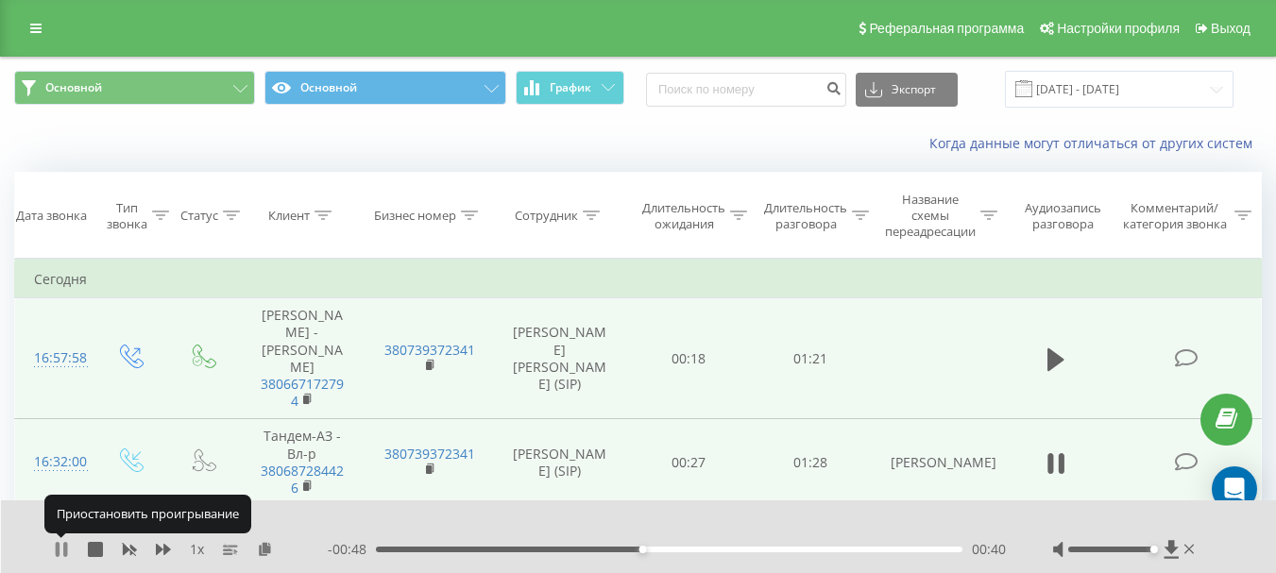
click at [57, 548] on icon at bounding box center [58, 549] width 4 height 15
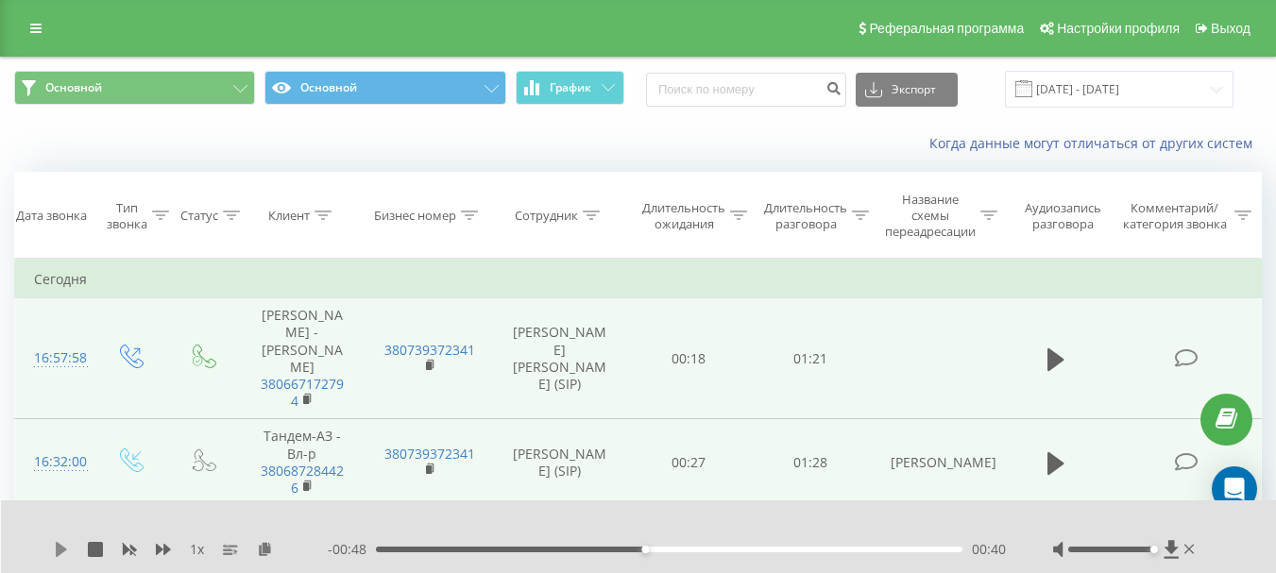
click at [61, 547] on icon at bounding box center [61, 549] width 11 height 15
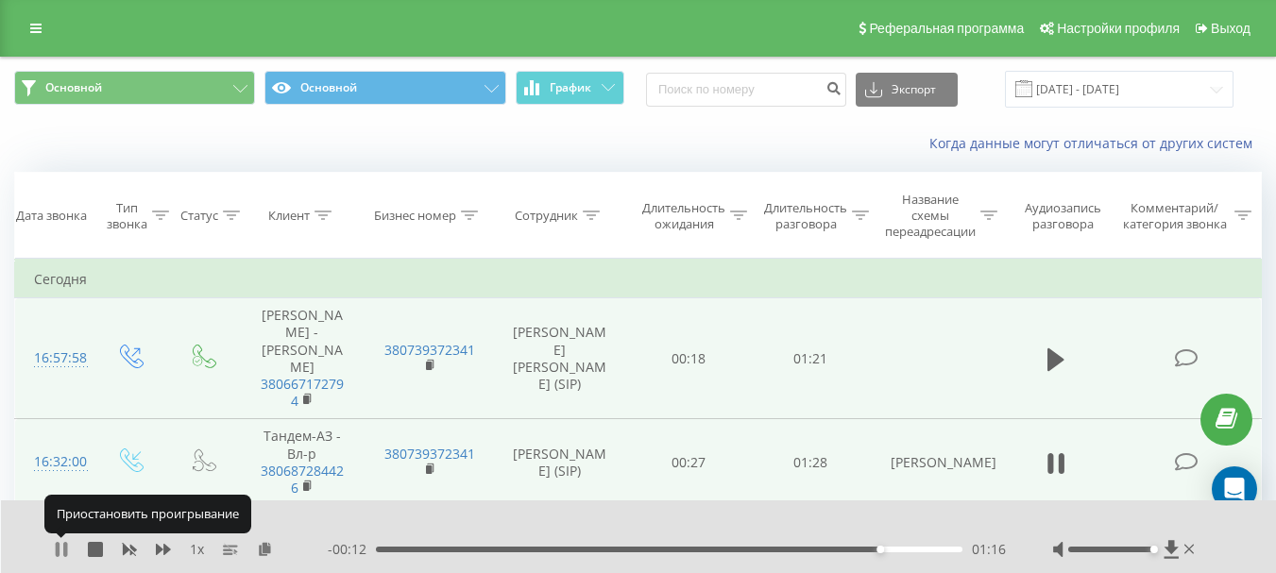
click at [58, 544] on icon at bounding box center [58, 549] width 4 height 15
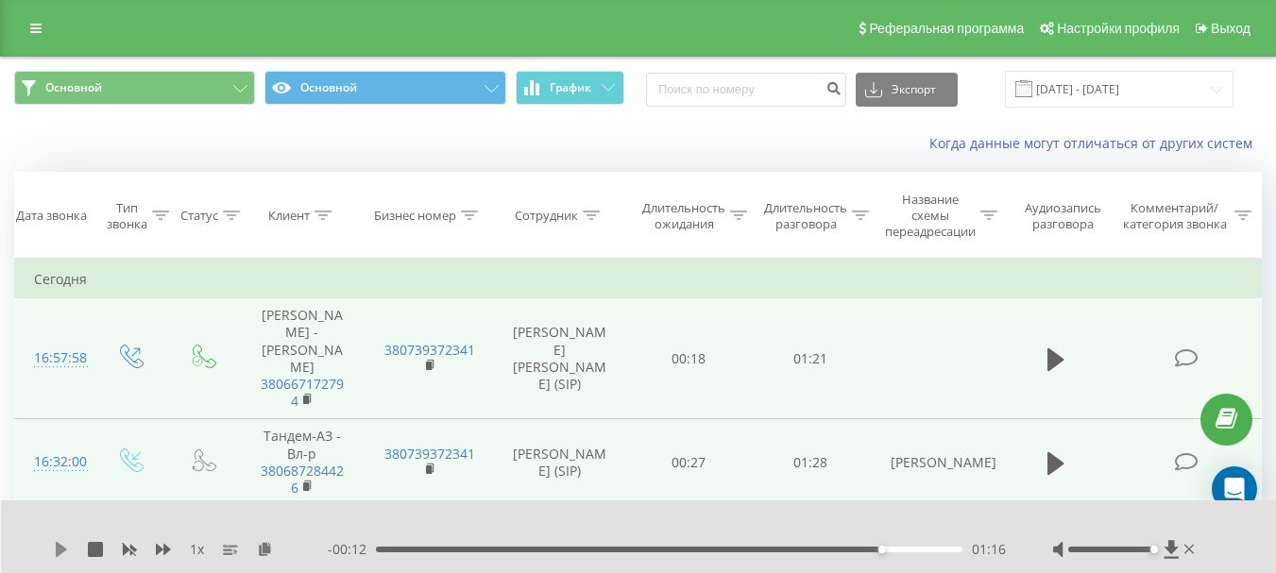
click at [60, 546] on icon at bounding box center [61, 549] width 11 height 15
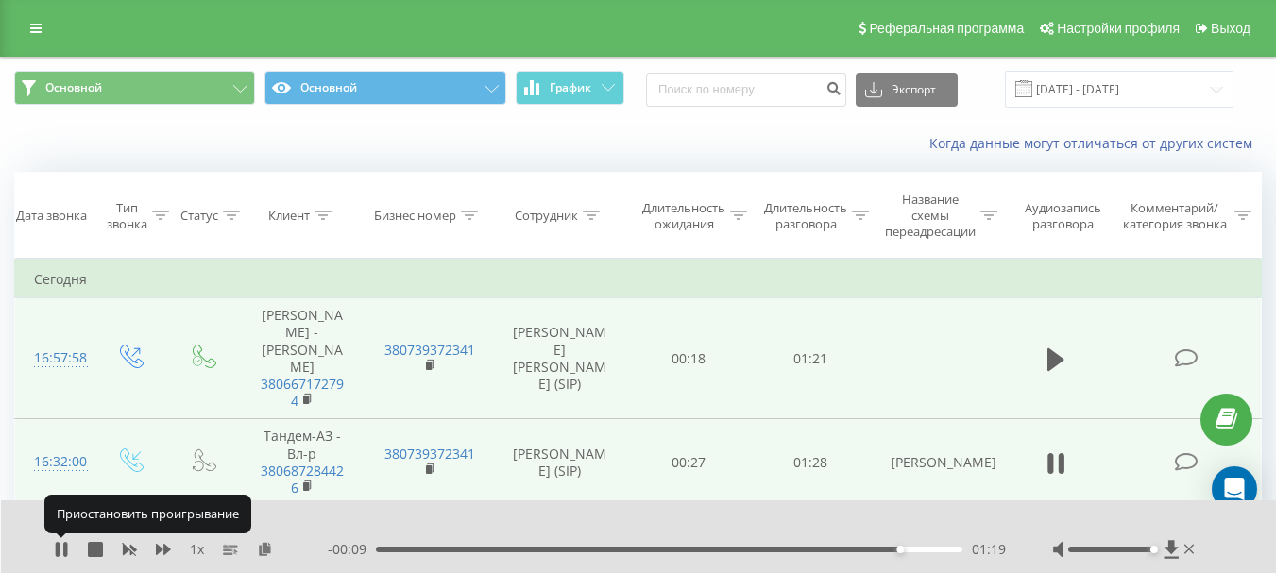
click at [60, 546] on icon at bounding box center [58, 549] width 4 height 15
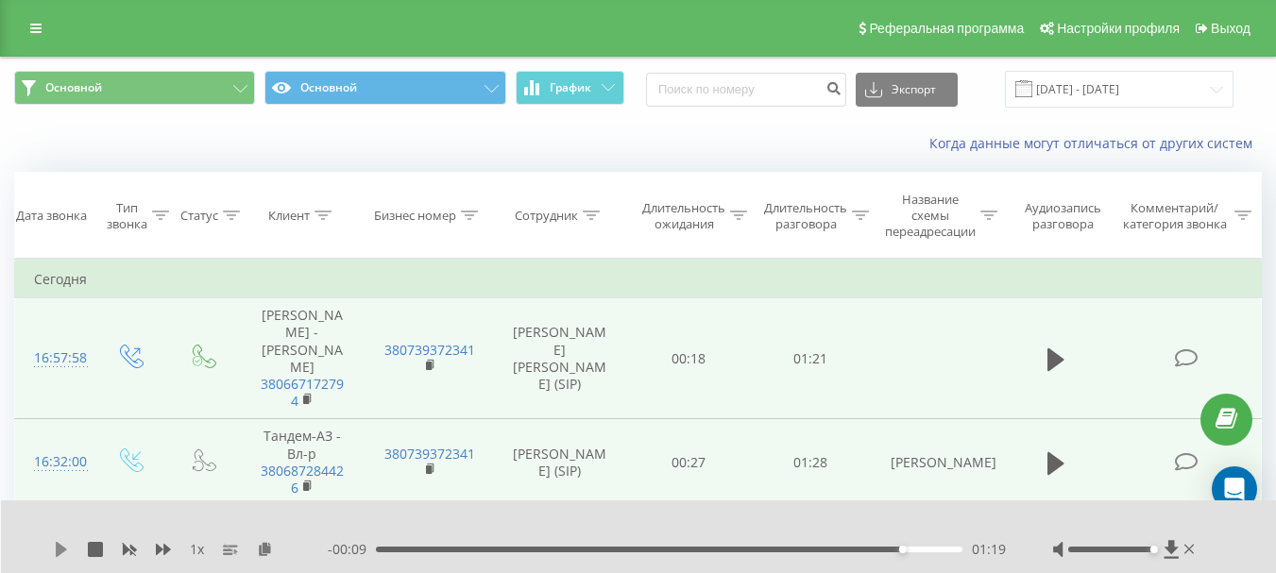
click at [57, 543] on icon at bounding box center [61, 549] width 11 height 15
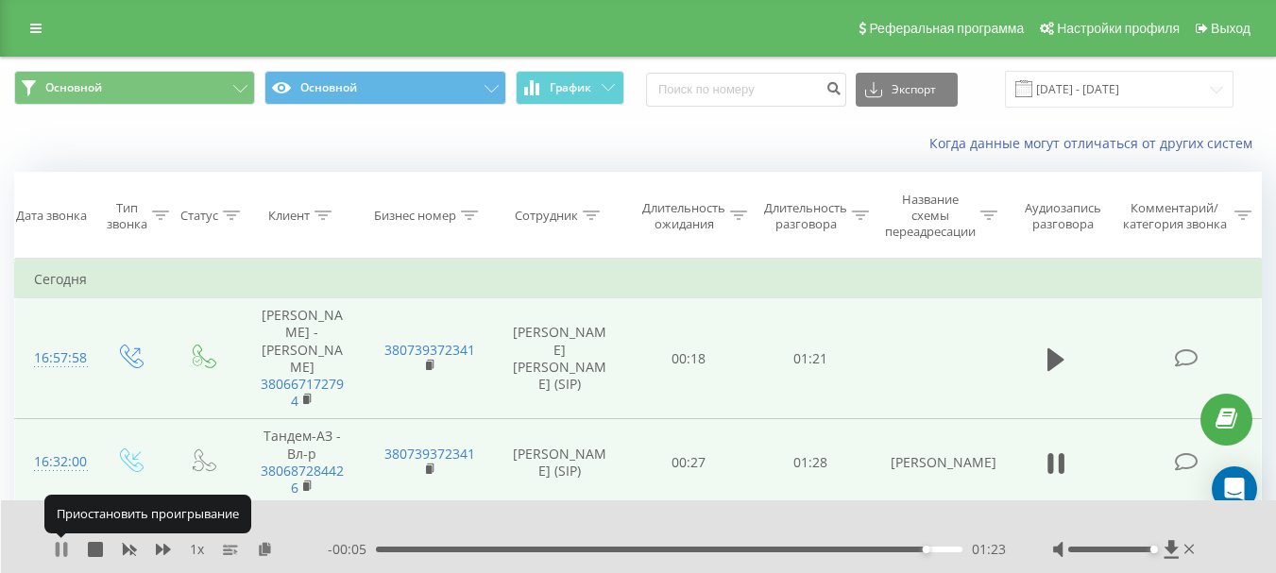
click at [57, 544] on icon at bounding box center [58, 549] width 4 height 15
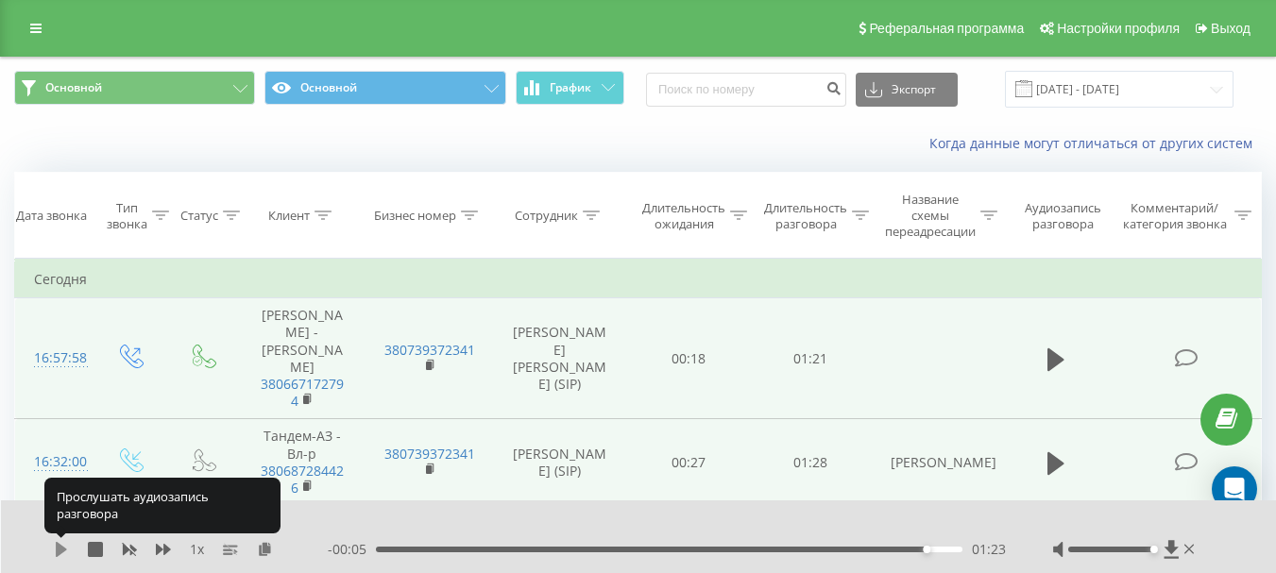
click at [68, 547] on icon at bounding box center [61, 549] width 15 height 15
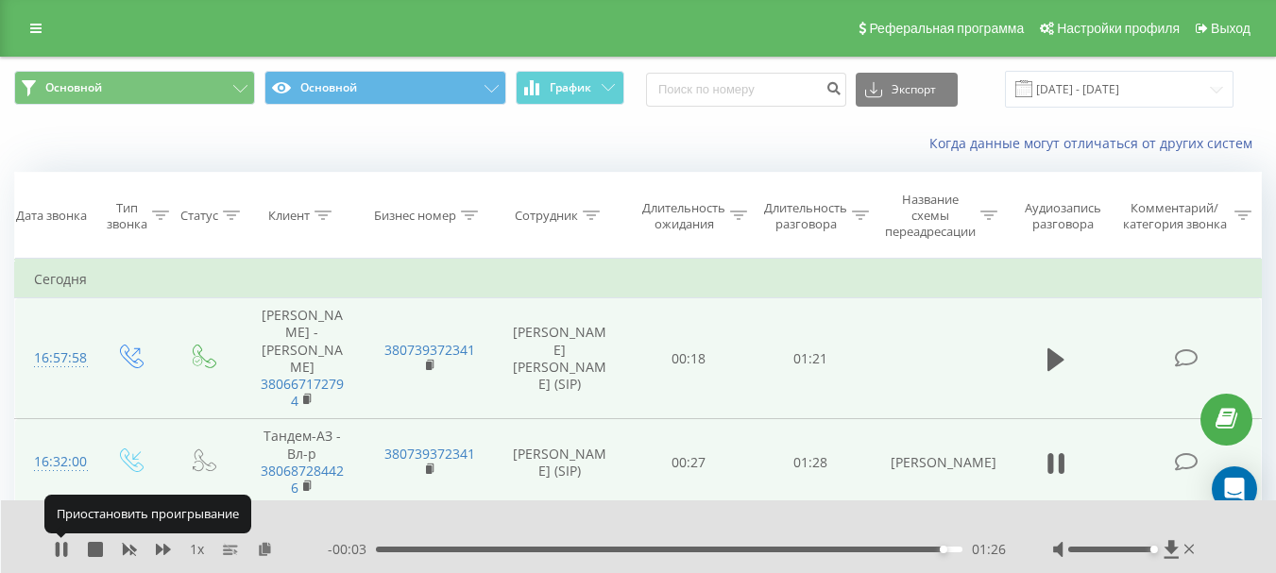
click at [68, 547] on icon at bounding box center [61, 549] width 15 height 15
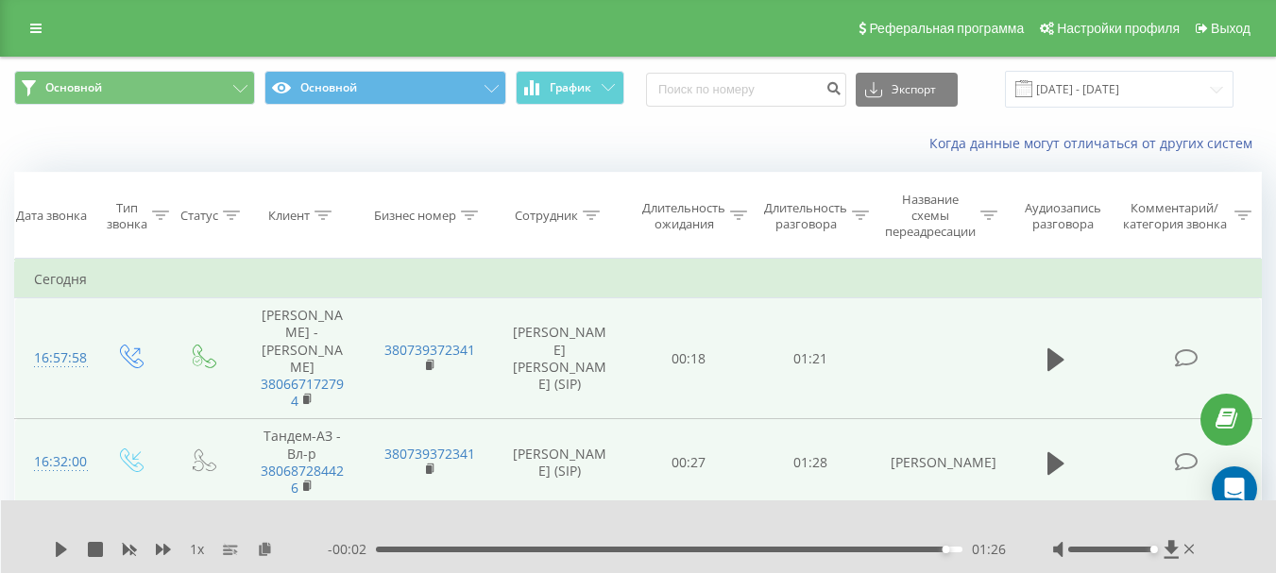
click at [61, 540] on div "1 x" at bounding box center [191, 549] width 274 height 19
click at [61, 546] on icon at bounding box center [61, 549] width 11 height 15
